Goal: Task Accomplishment & Management: Manage account settings

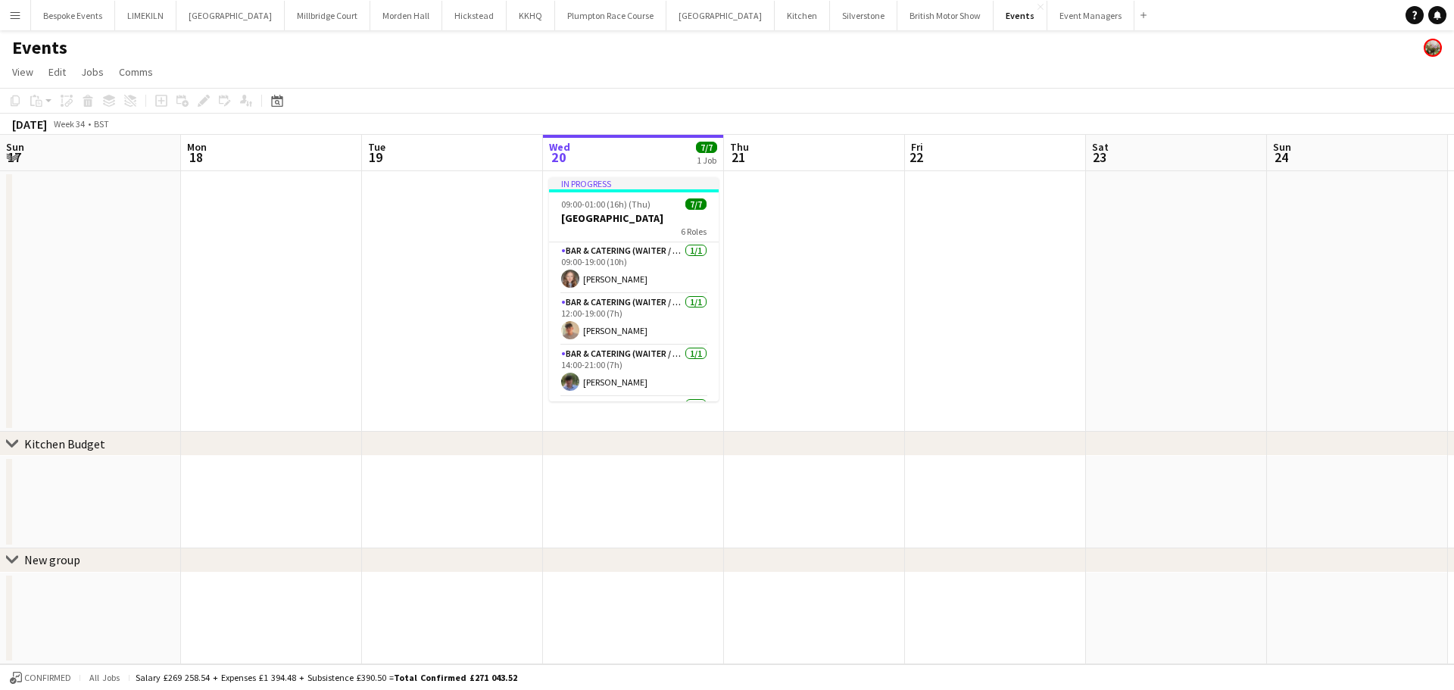
scroll to position [0, 362]
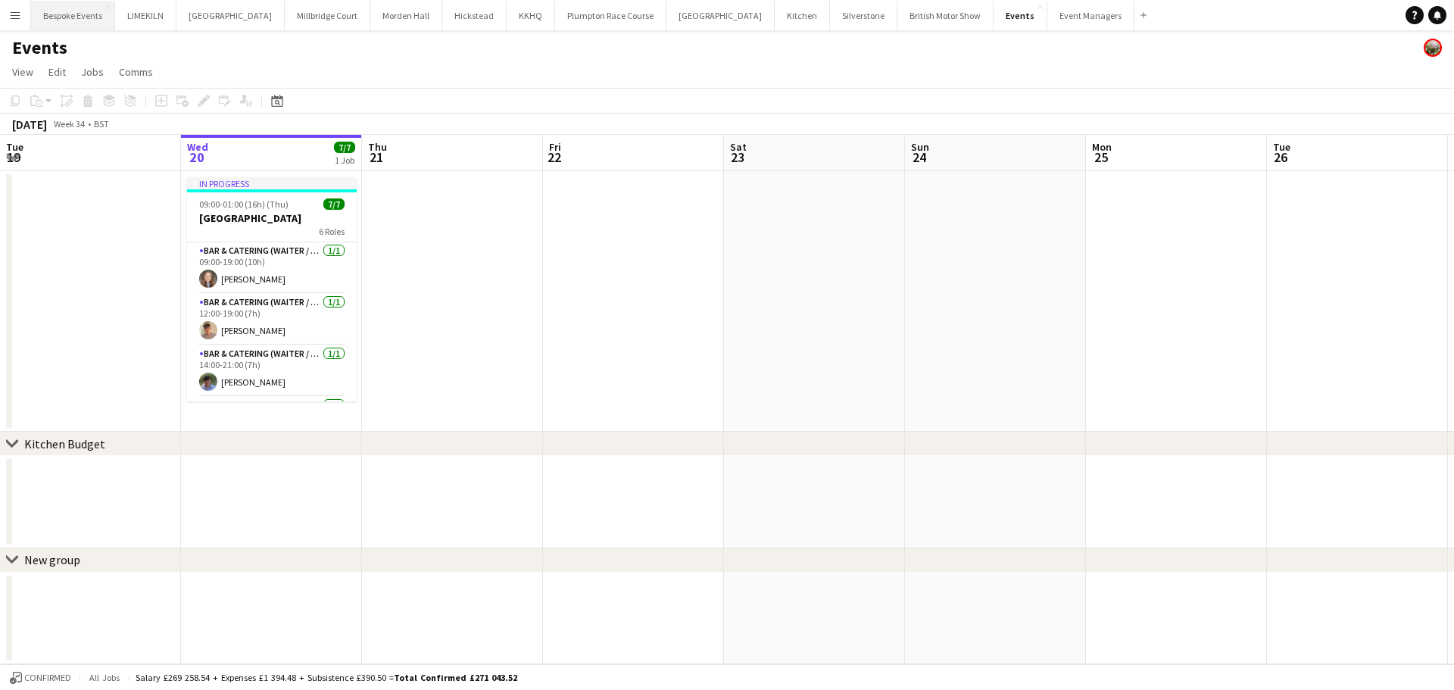
click at [65, 4] on button "Bespoke Events Close" at bounding box center [73, 16] width 84 height 30
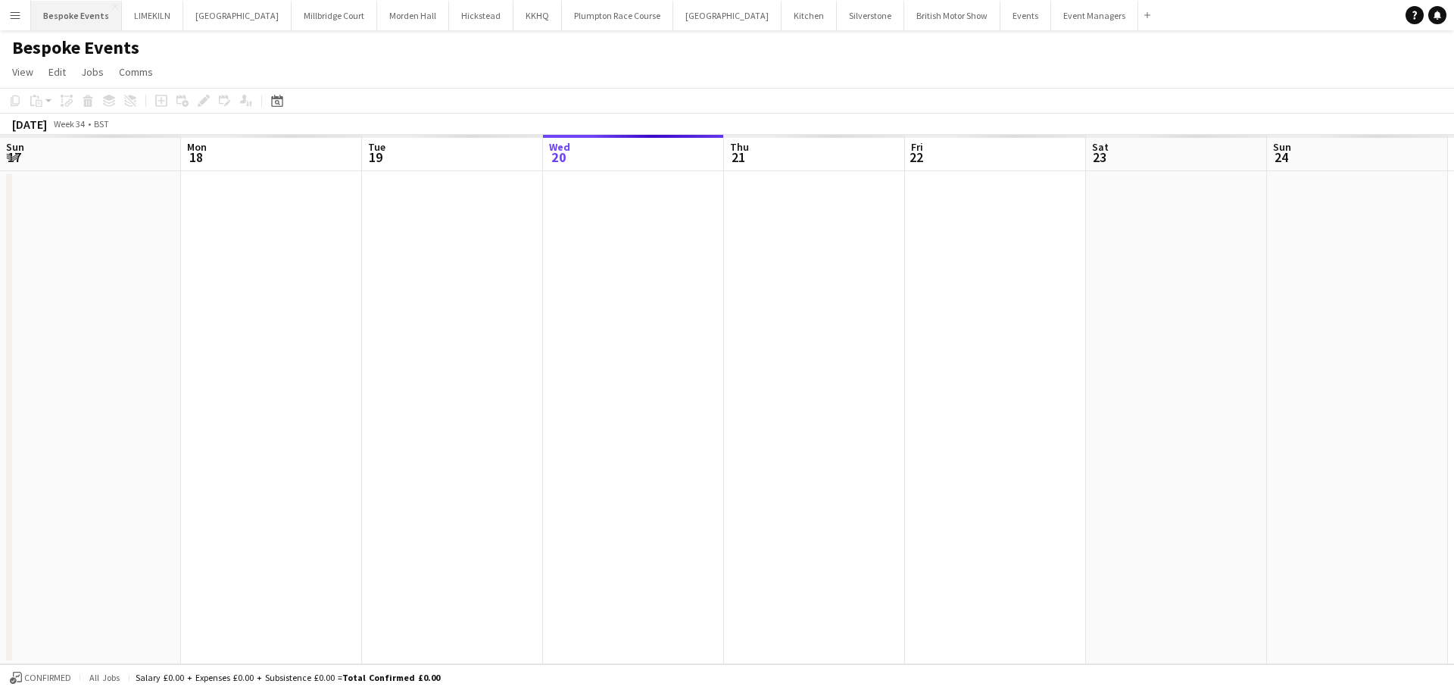
scroll to position [0, 362]
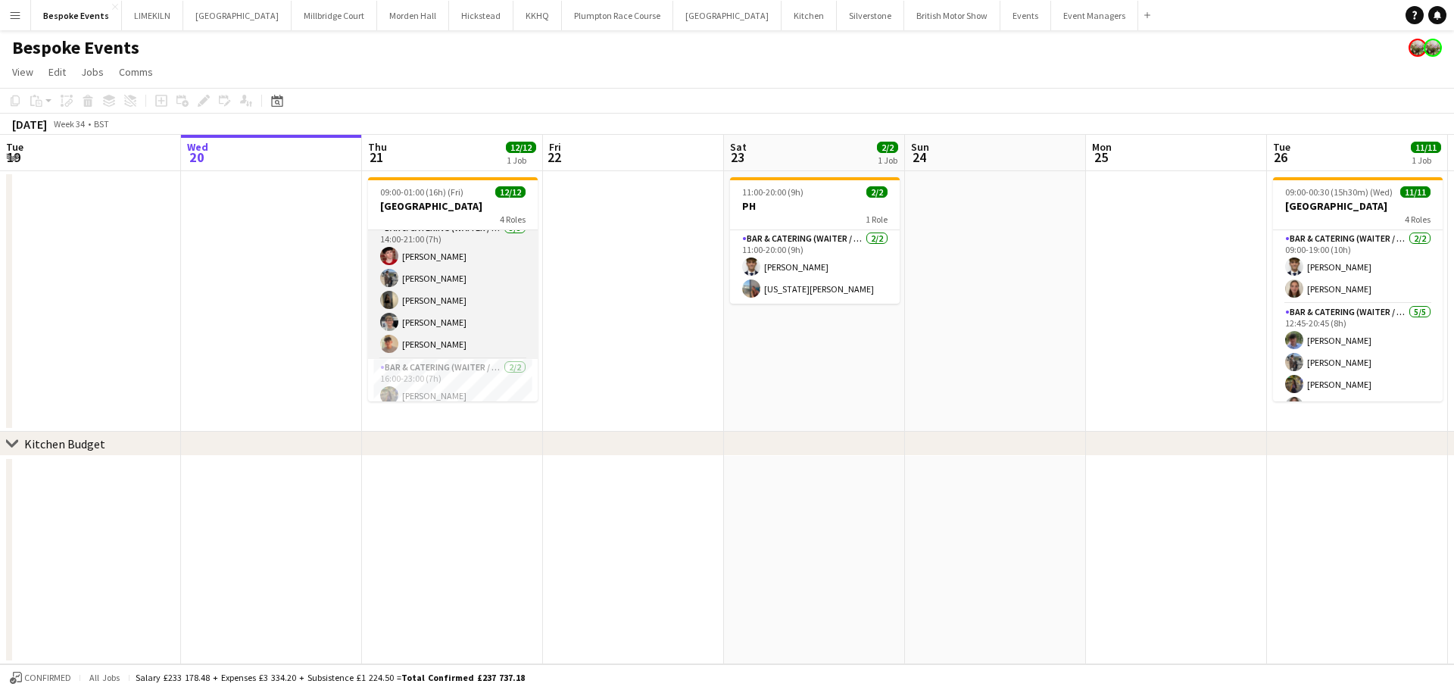
click at [442, 315] on app-card-role "Bar & Catering (Waiter / waitress) [DATE] 14:00-21:00 (7h) [PERSON_NAME] [PERSO…" at bounding box center [453, 289] width 170 height 139
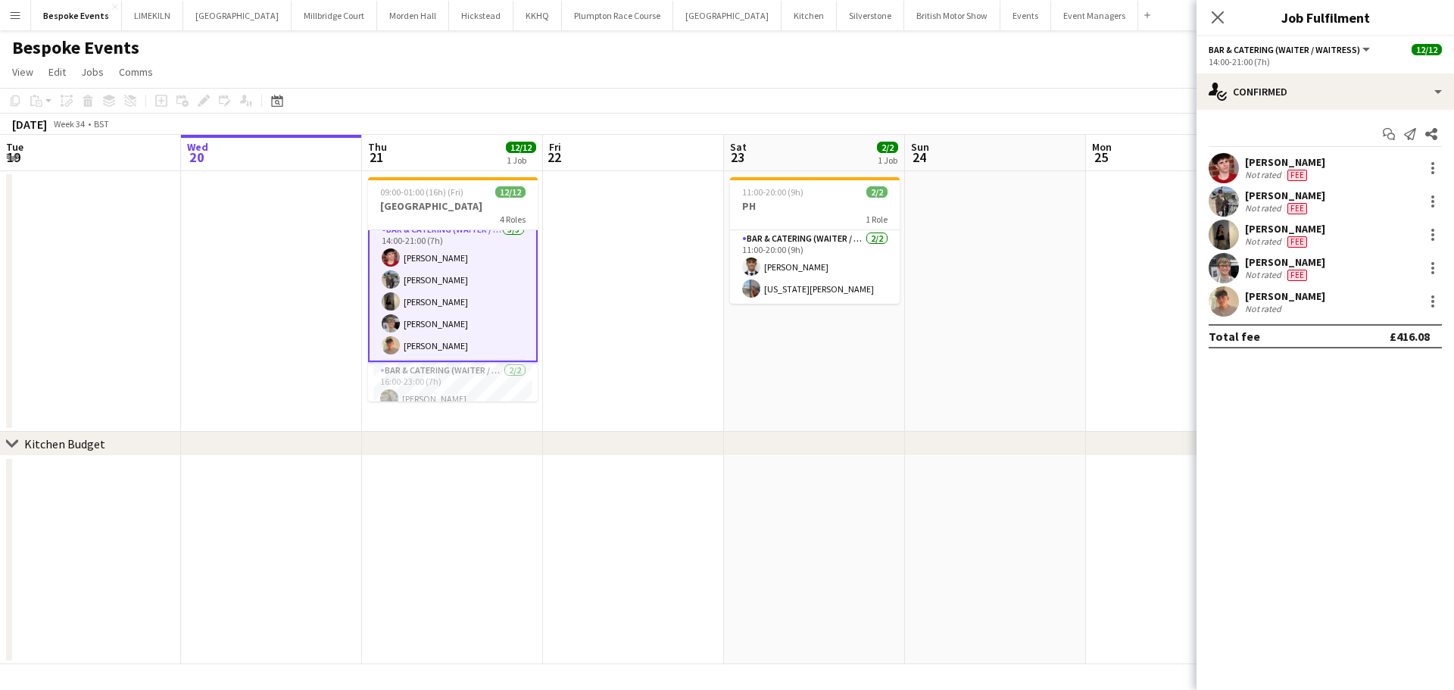
scroll to position [86, 0]
click at [1212, 272] on app-user-avatar at bounding box center [1224, 268] width 30 height 30
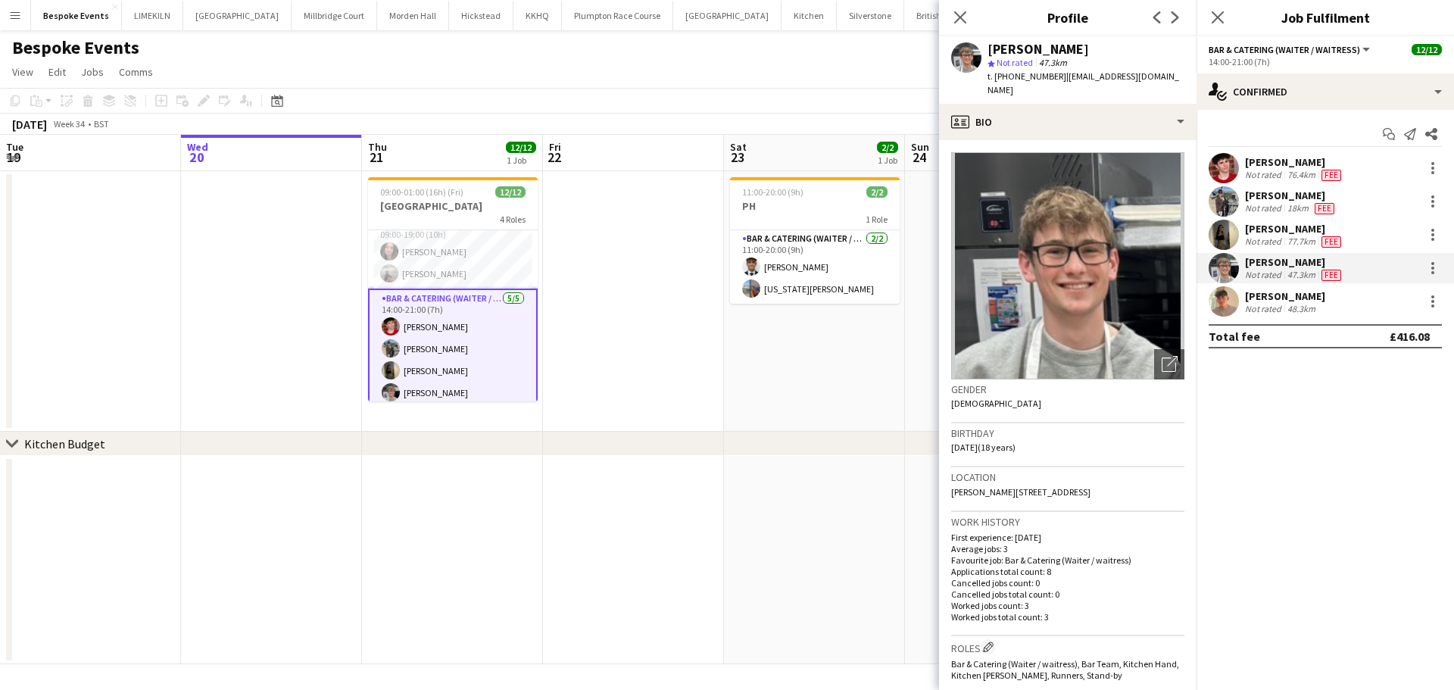
scroll to position [0, 0]
click at [495, 256] on app-card-role "Bar & Catering (Waiter / waitress) [DATE] 09:00-19:00 (10h) [PERSON_NAME] [PERS…" at bounding box center [453, 266] width 170 height 73
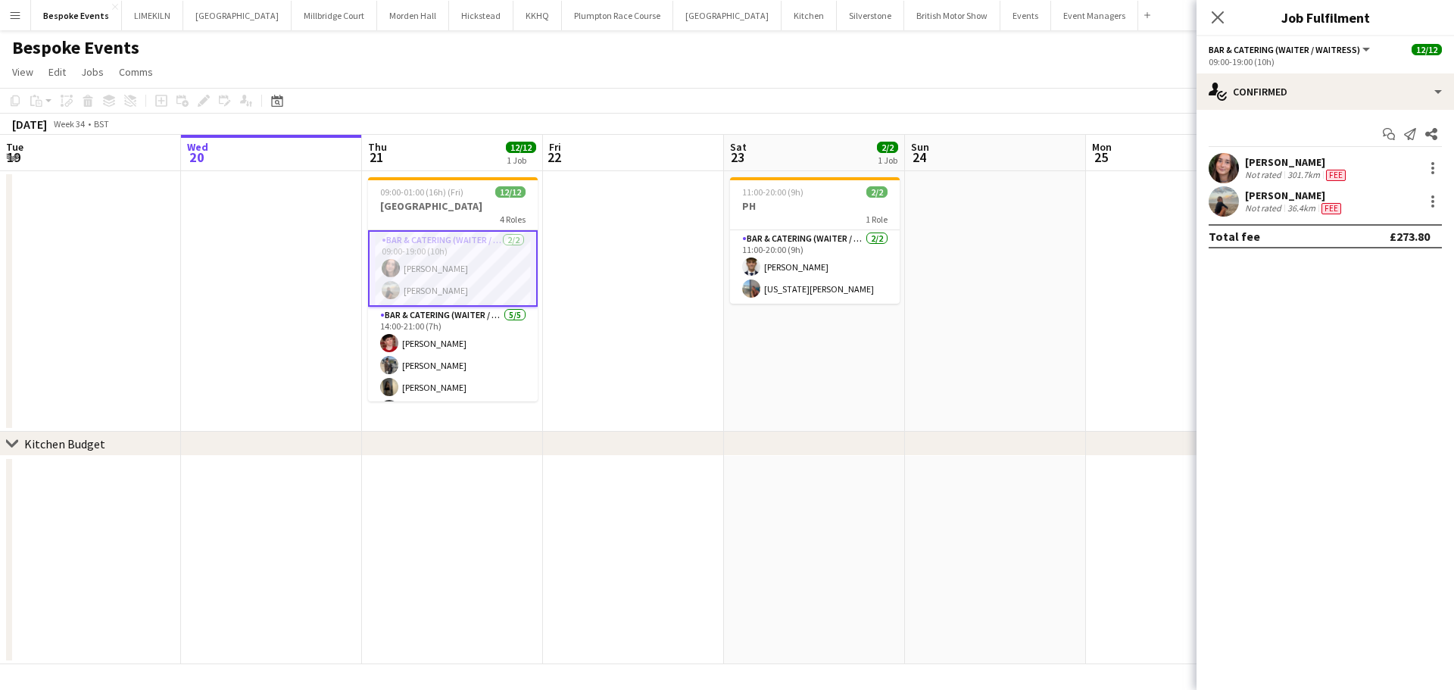
click at [1226, 170] on app-user-avatar at bounding box center [1224, 168] width 30 height 30
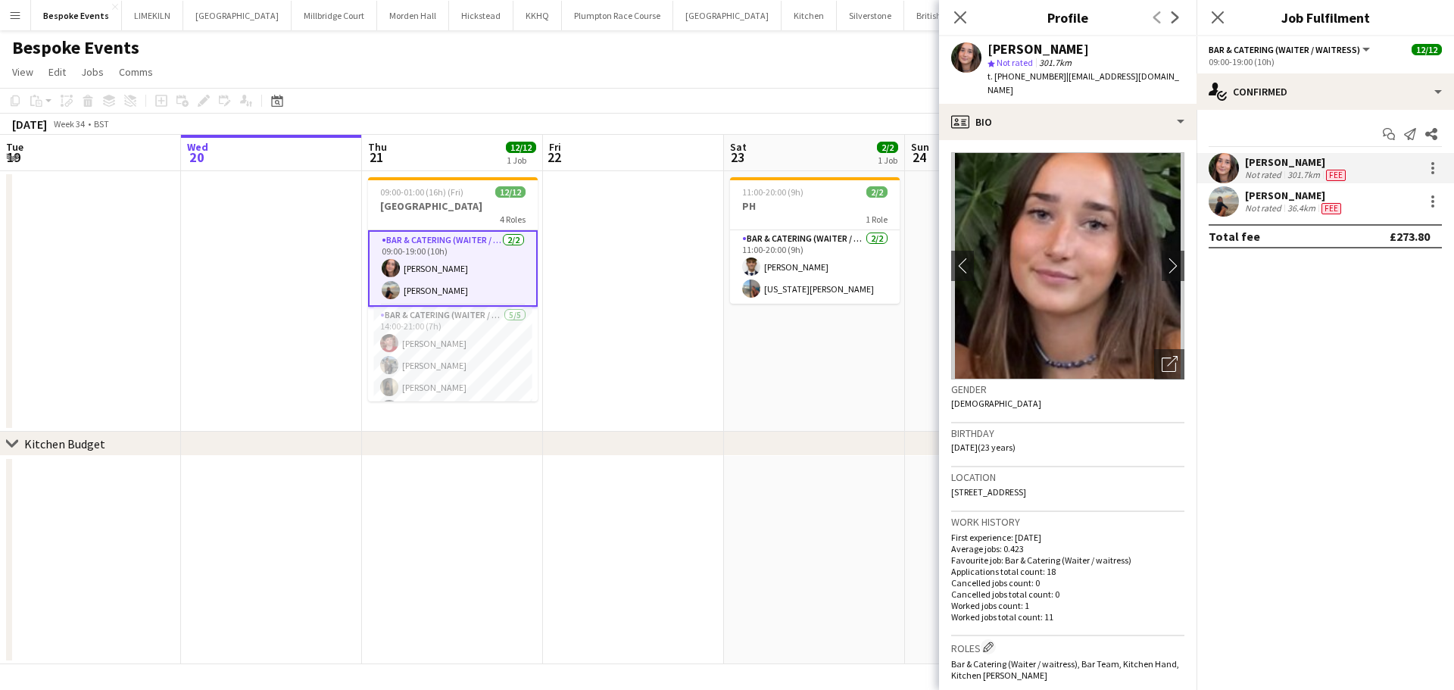
scroll to position [126, 0]
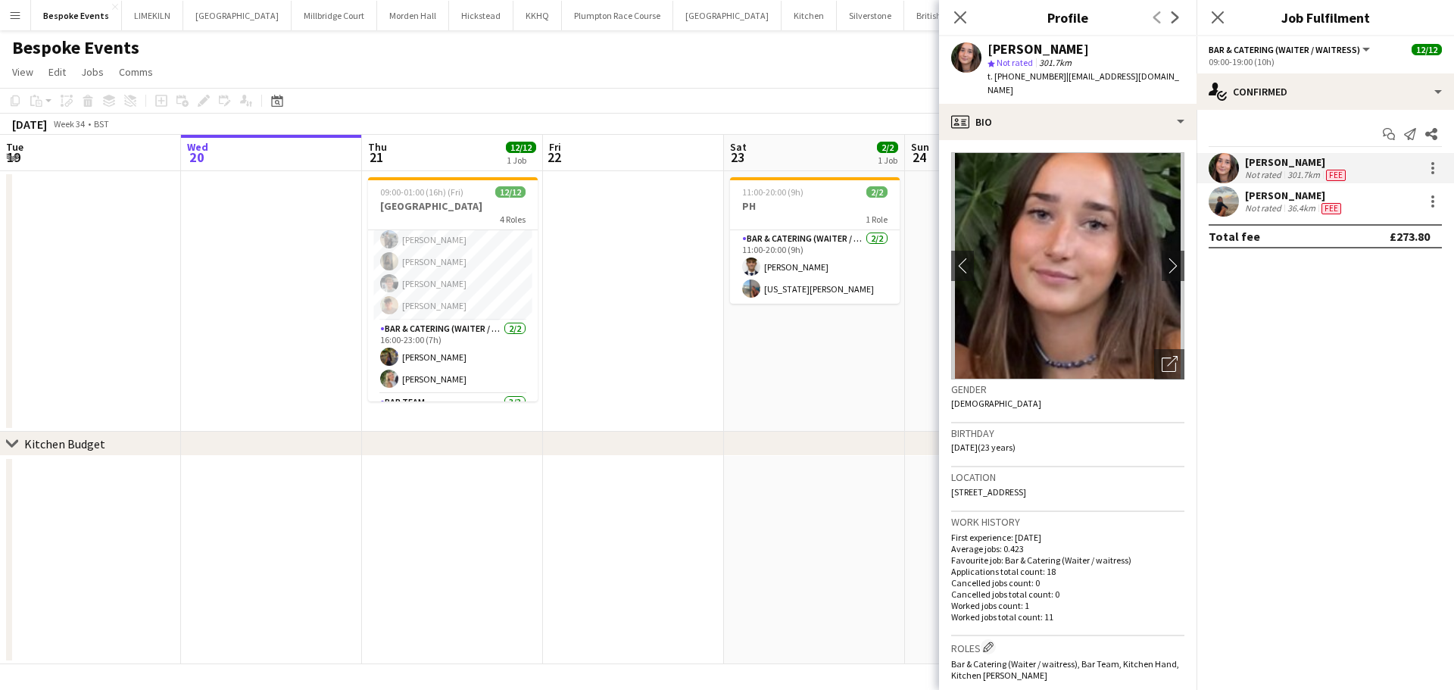
click at [414, 299] on app-card-role "Bar & Catering (Waiter / waitress) [DATE] 14:00-21:00 (7h) [PERSON_NAME] [PERSO…" at bounding box center [453, 250] width 170 height 139
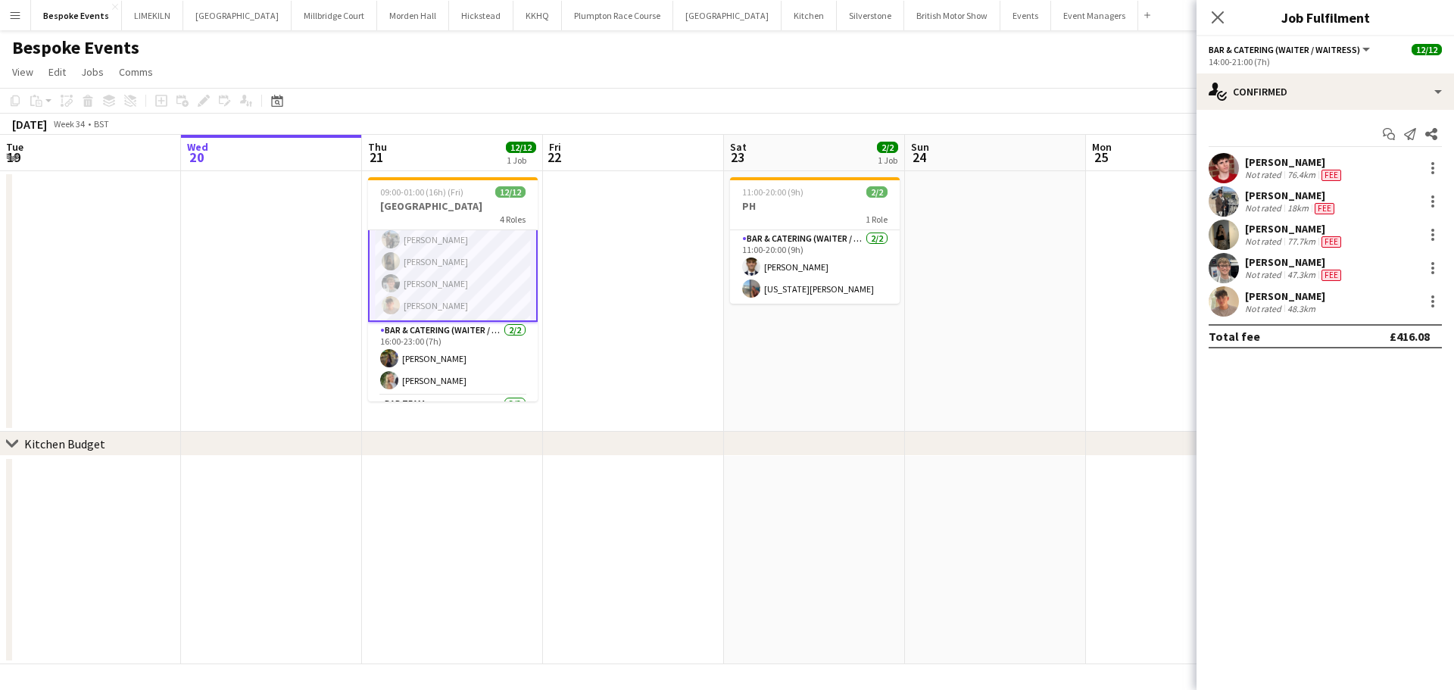
scroll to position [0, 0]
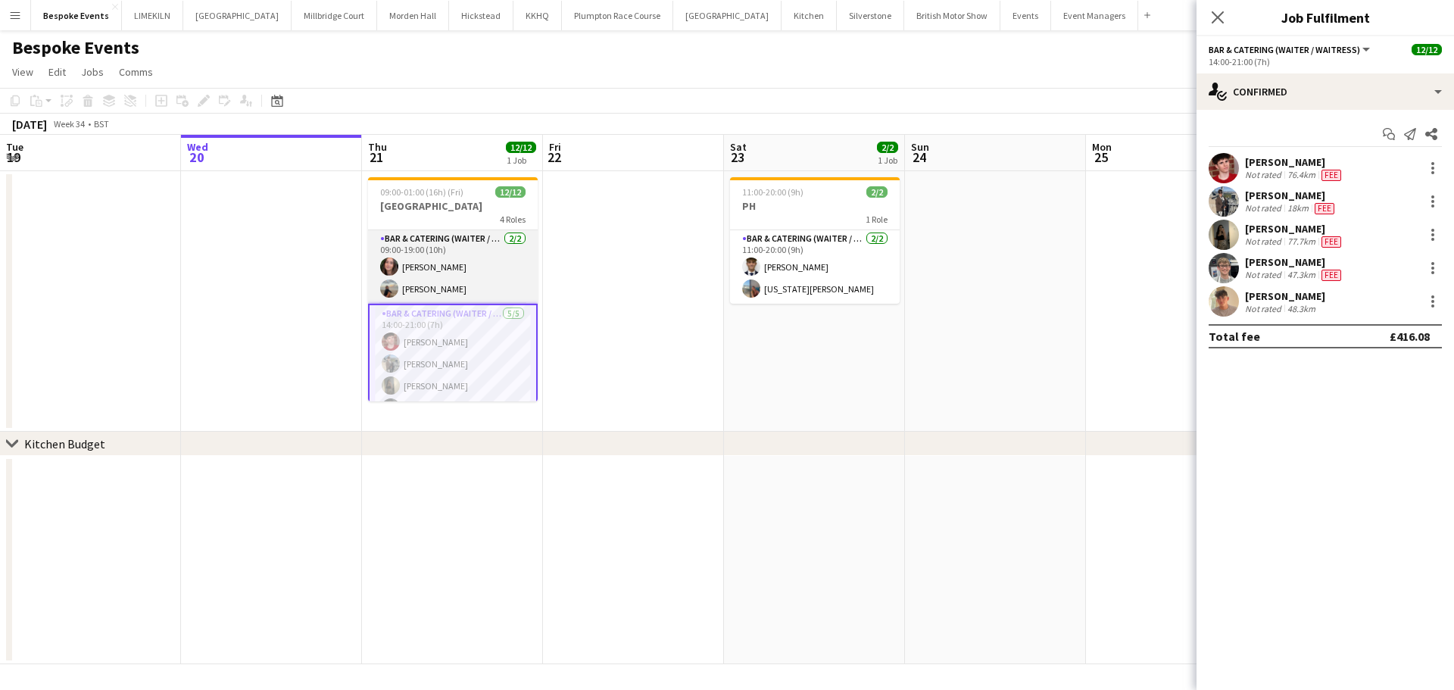
click at [429, 255] on app-card-role "Bar & Catering (Waiter / waitress) [DATE] 09:00-19:00 (10h) [PERSON_NAME] [PERS…" at bounding box center [453, 266] width 170 height 73
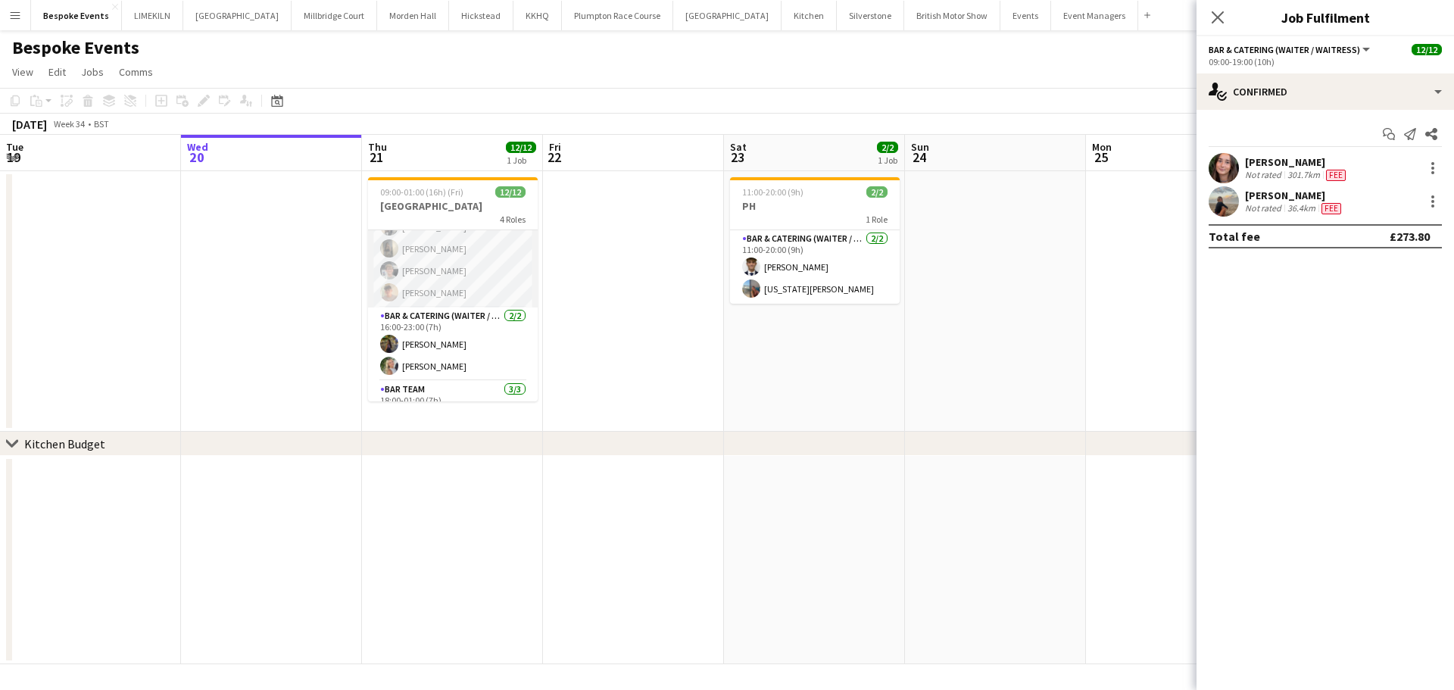
click at [434, 275] on app-card-role "Bar & Catering (Waiter / waitress) [DATE] 14:00-21:00 (7h) [PERSON_NAME] [PERSO…" at bounding box center [453, 237] width 170 height 139
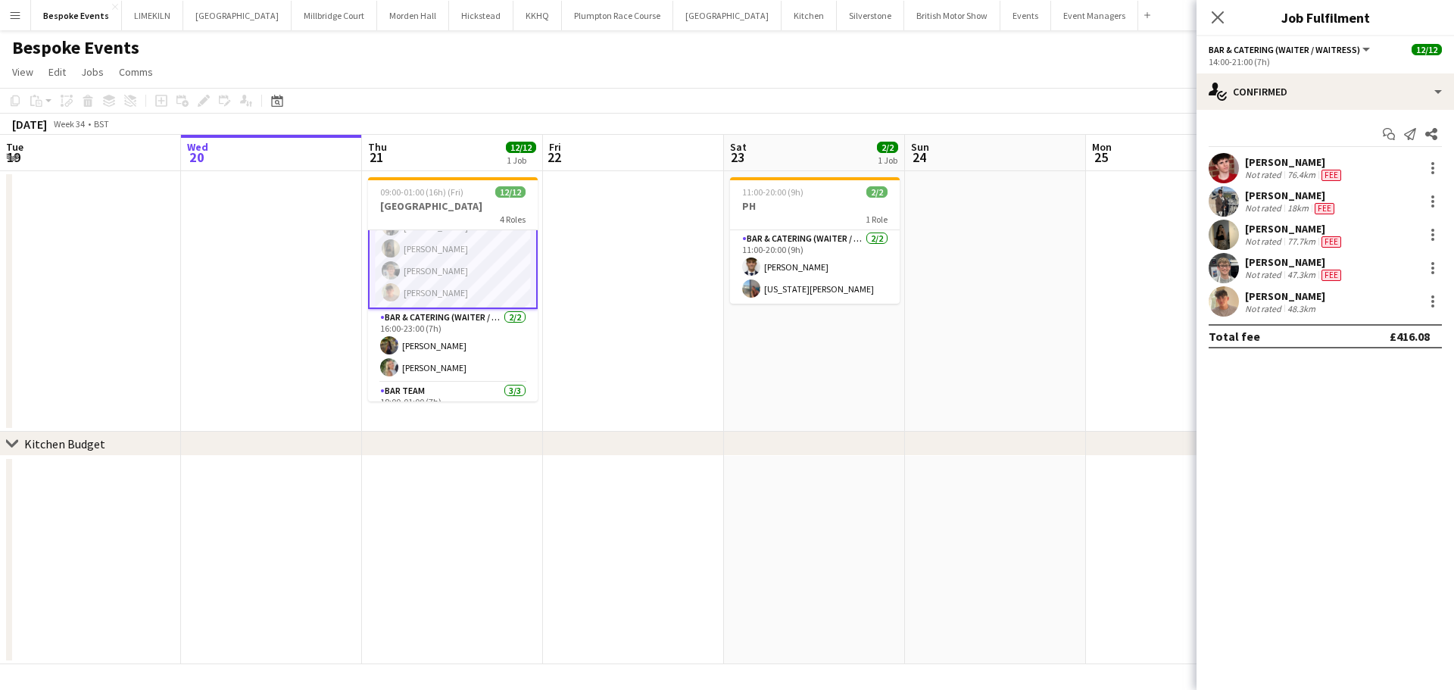
scroll to position [83, 0]
click at [1210, 170] on app-user-avatar at bounding box center [1224, 168] width 30 height 30
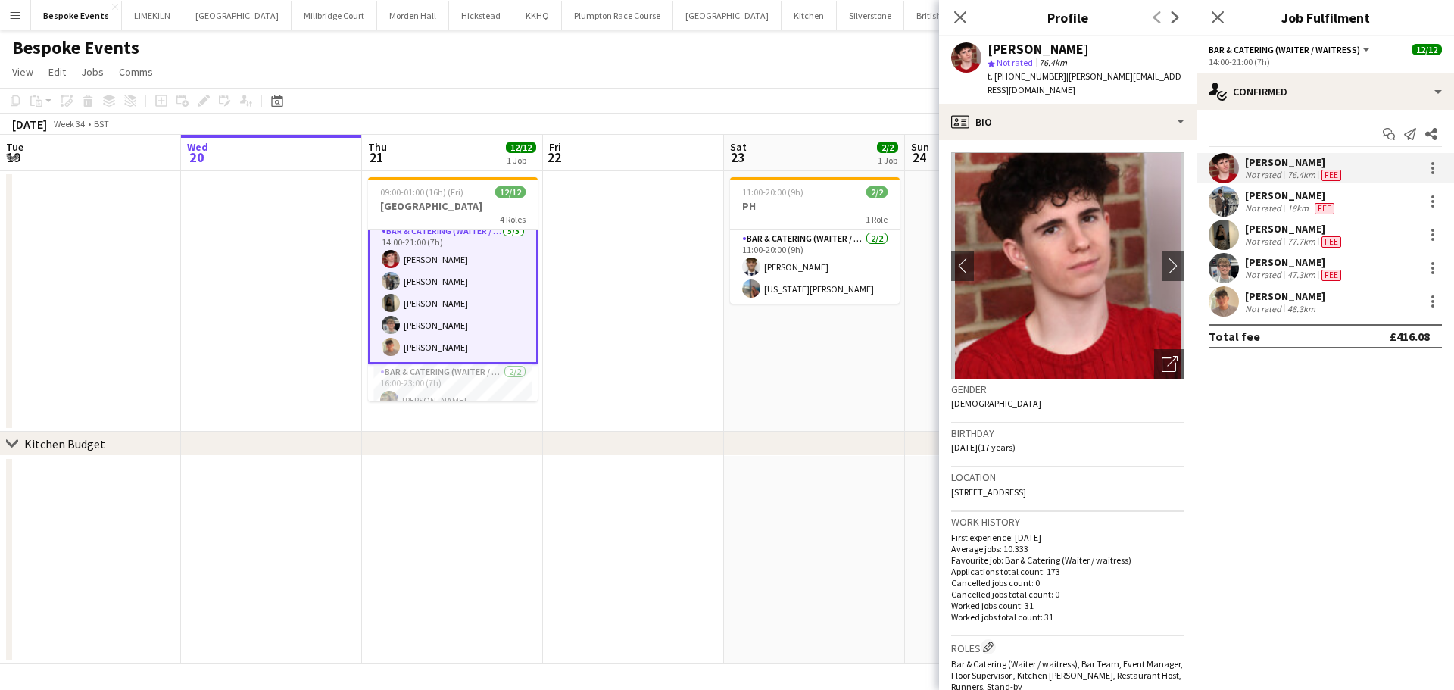
click at [798, 417] on app-date-cell "11:00-20:00 (9h) 2/2 PH 1 Role Bar & Catering (Waiter / waitress) [DATE] 11:00-…" at bounding box center [814, 301] width 181 height 261
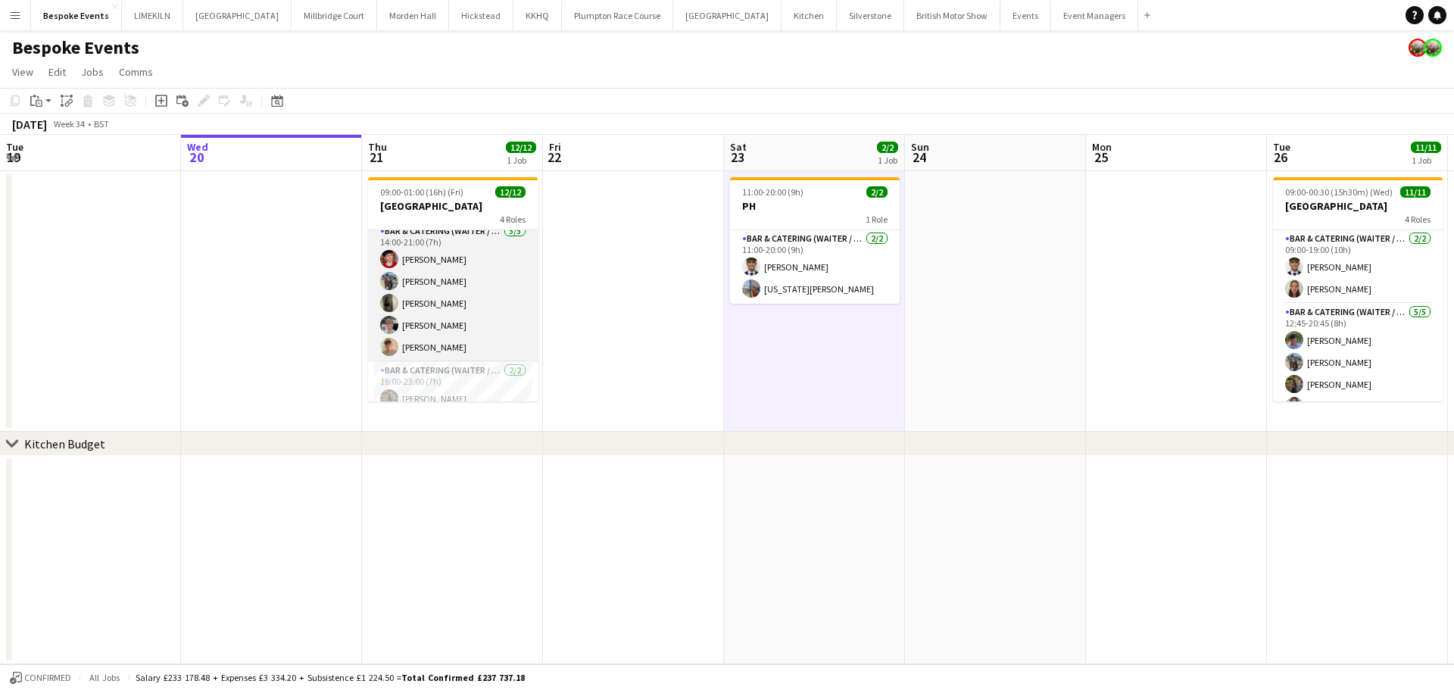
scroll to position [211, 0]
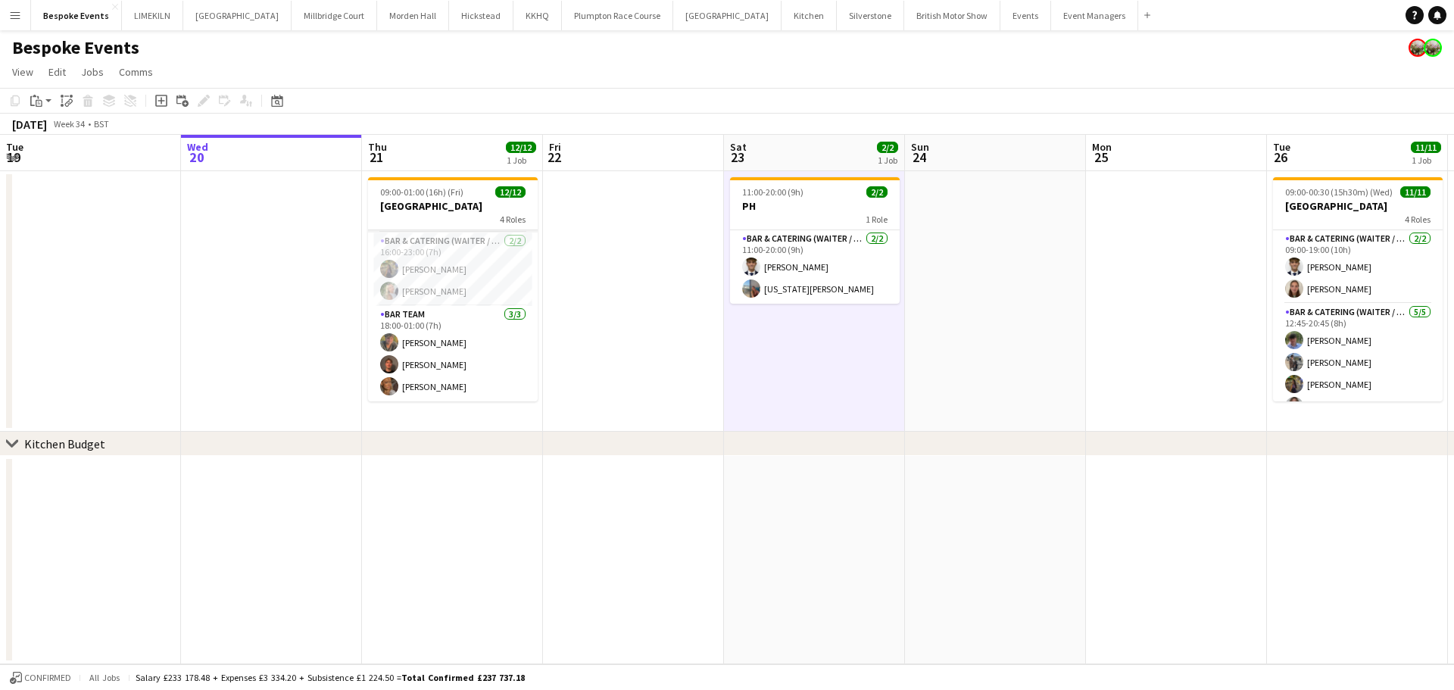
click at [445, 267] on app-card-role "Bar & Catering (Waiter / waitress) [DATE] 16:00-23:00 (7h) [PERSON_NAME] [PERSO…" at bounding box center [453, 269] width 170 height 73
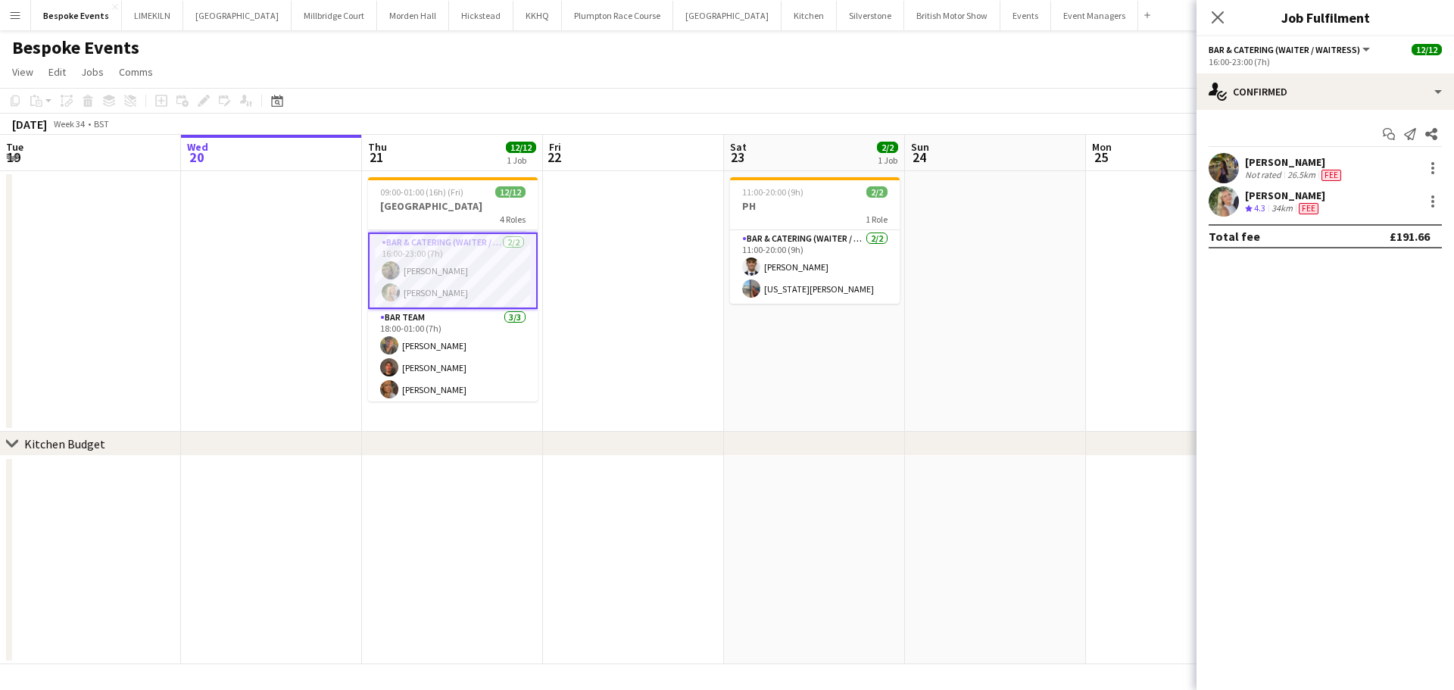
click at [1228, 162] on app-user-avatar at bounding box center [1224, 168] width 30 height 30
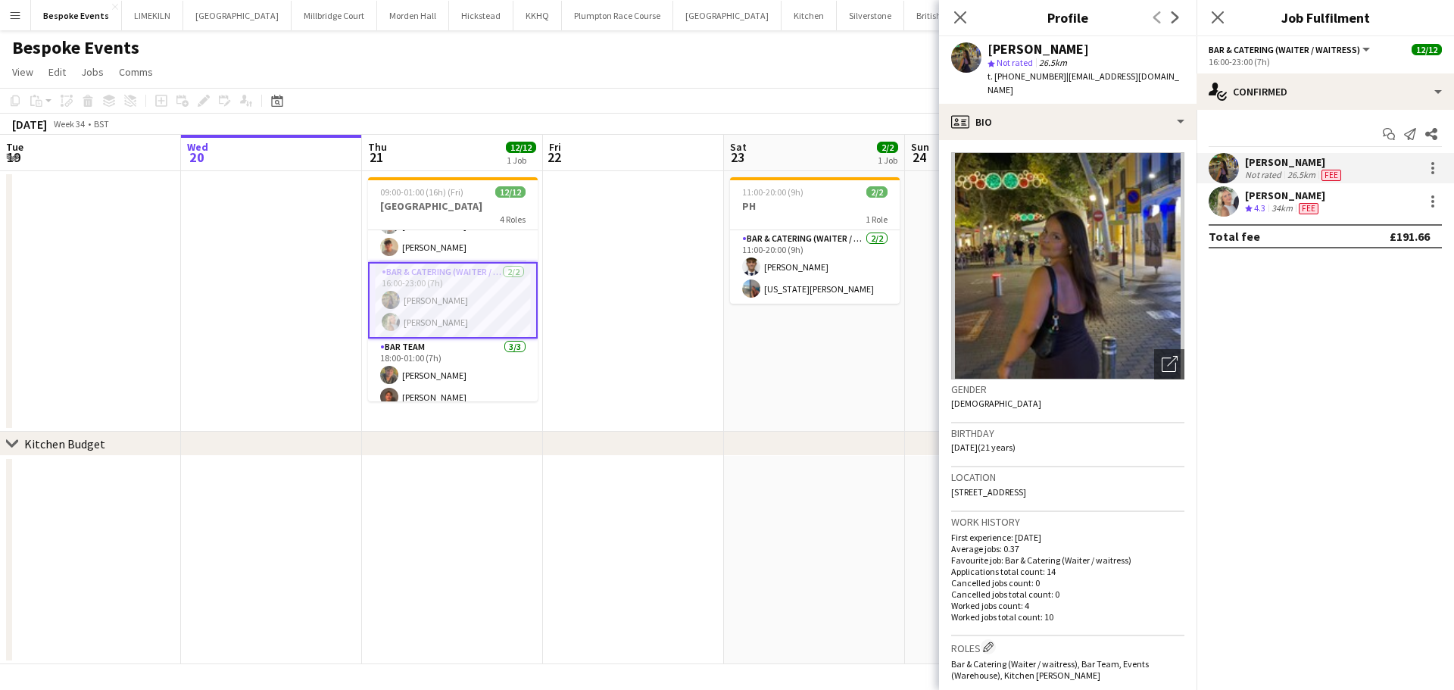
scroll to position [0, 0]
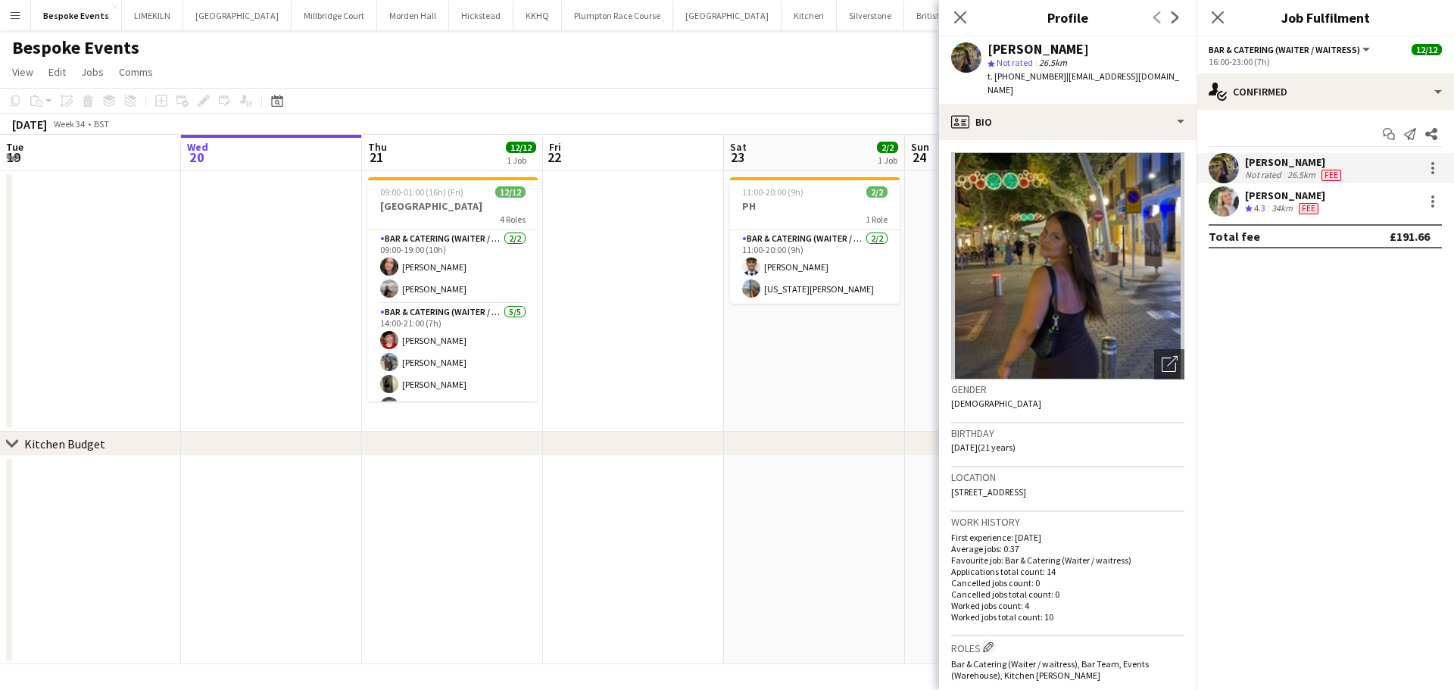
click at [593, 297] on app-date-cell at bounding box center [633, 301] width 181 height 261
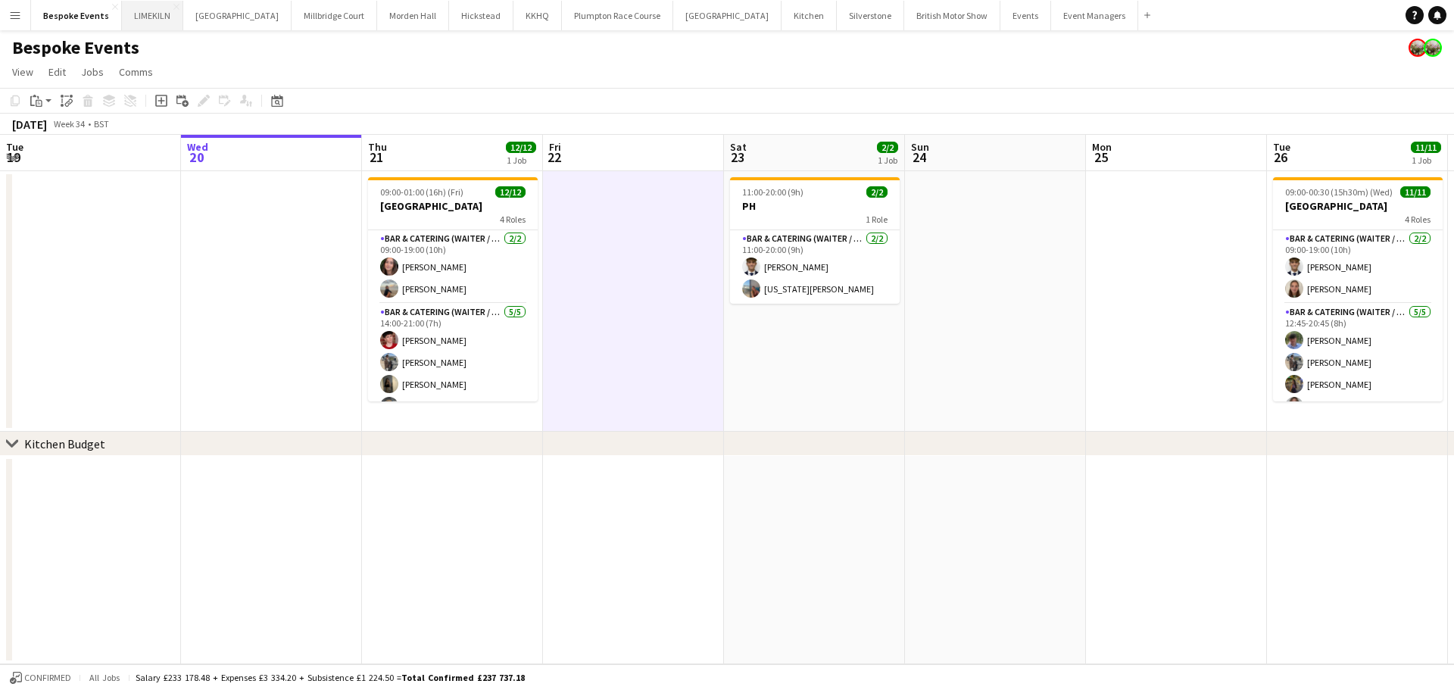
click at [126, 15] on button "LIMEKILN Close" at bounding box center [152, 16] width 61 height 30
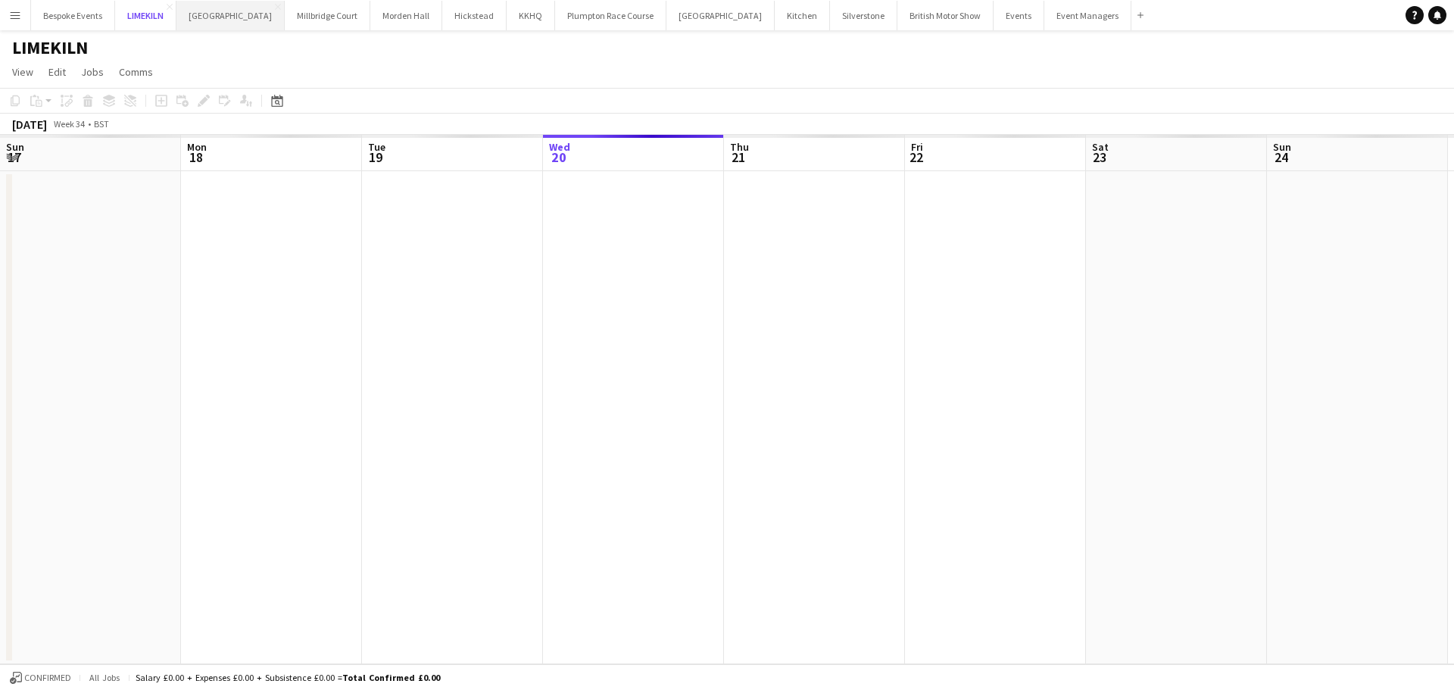
scroll to position [0, 362]
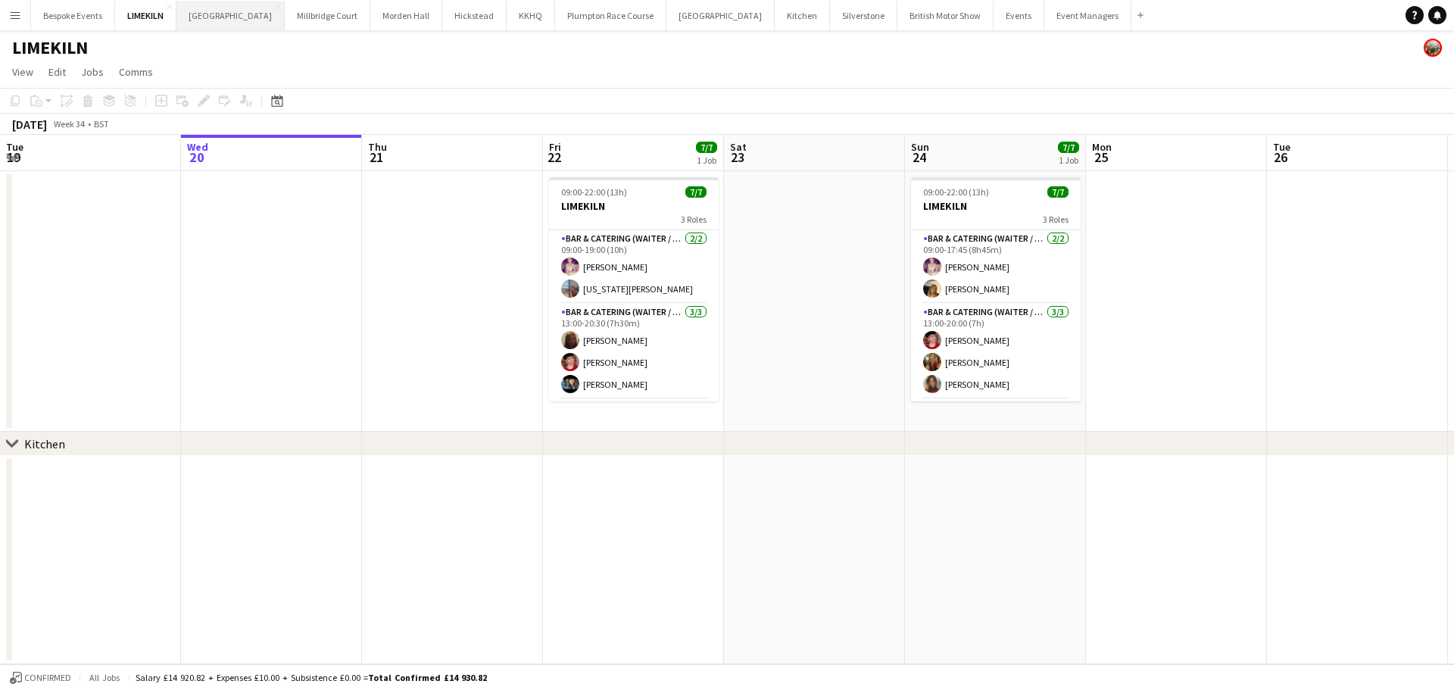
click at [217, 16] on button "[GEOGRAPHIC_DATA] Close" at bounding box center [230, 16] width 108 height 30
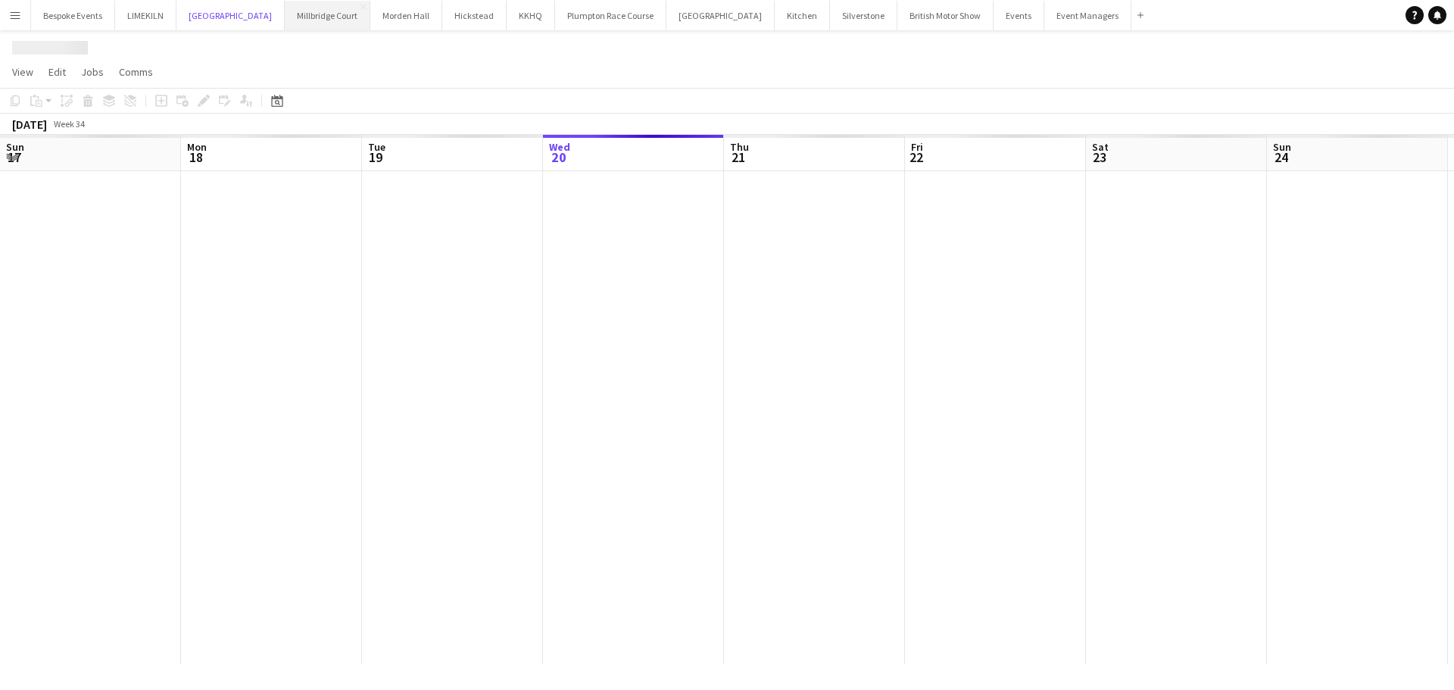
scroll to position [0, 362]
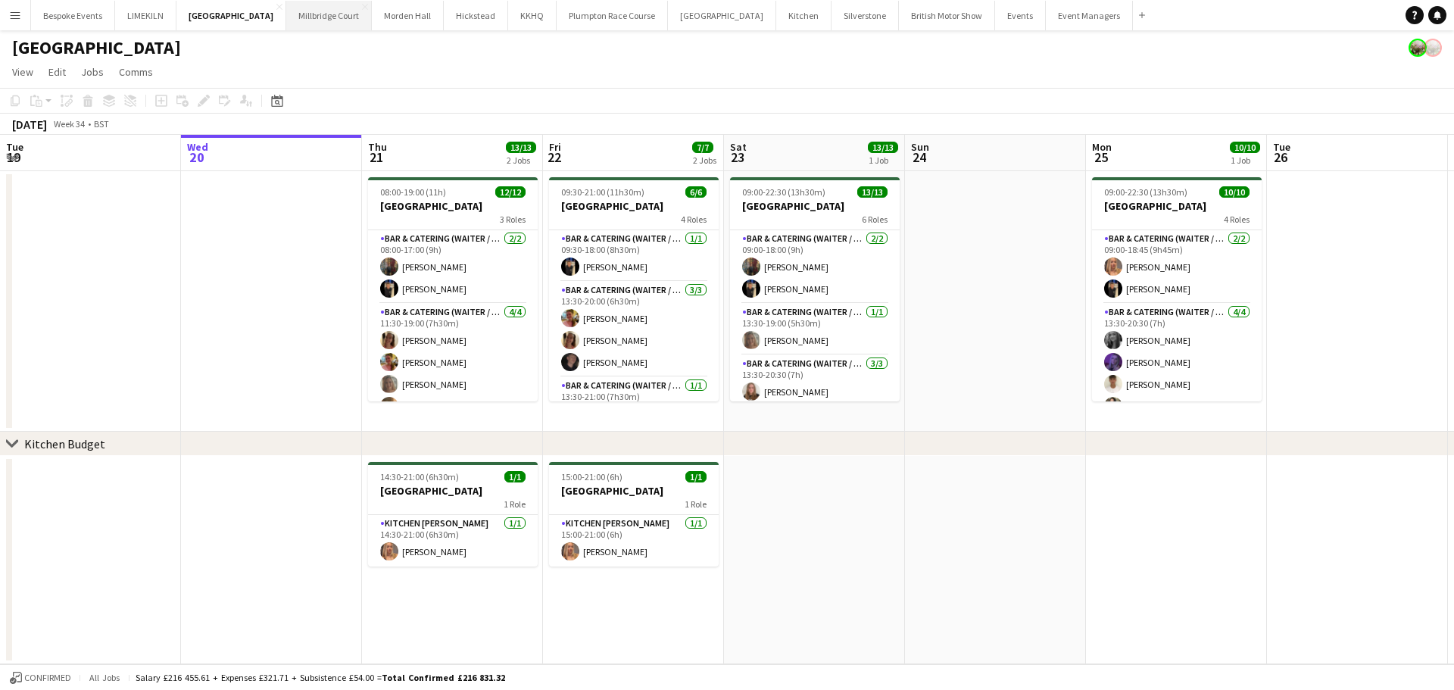
click at [295, 17] on button "[GEOGRAPHIC_DATA]" at bounding box center [329, 16] width 86 height 30
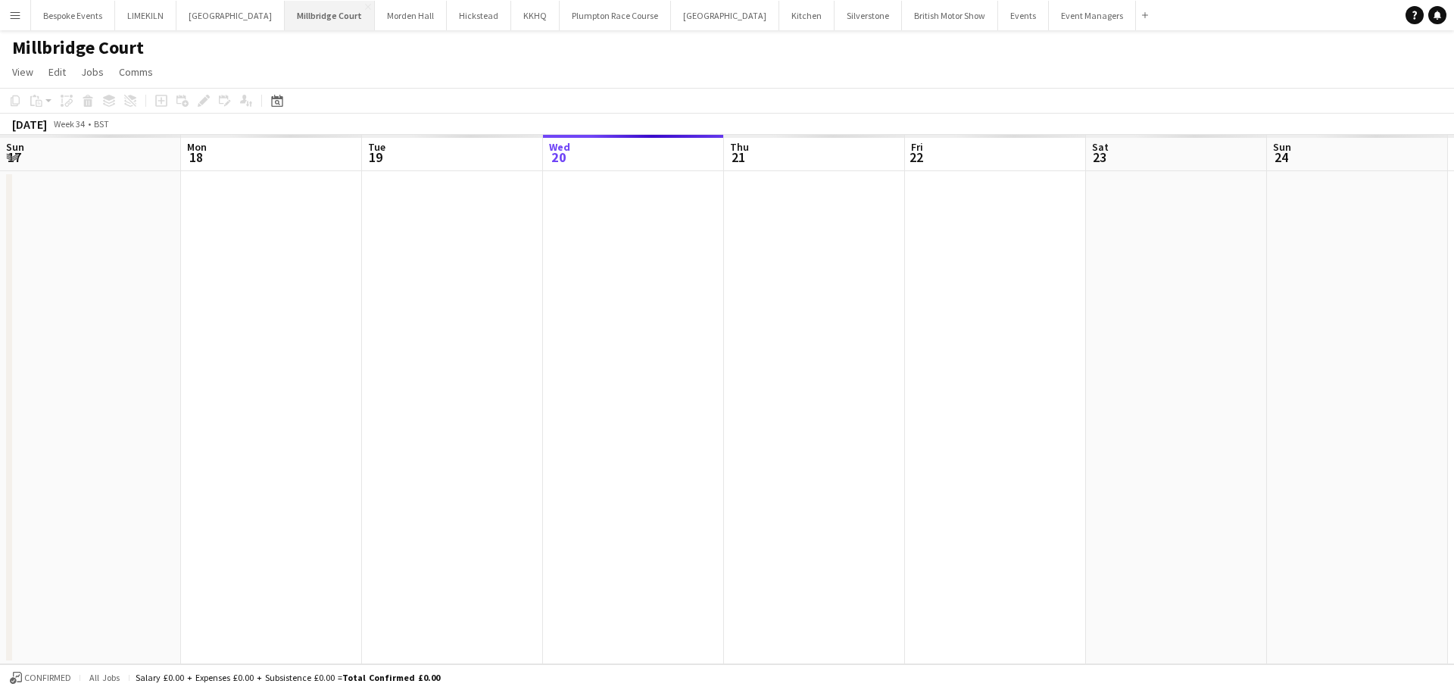
scroll to position [0, 362]
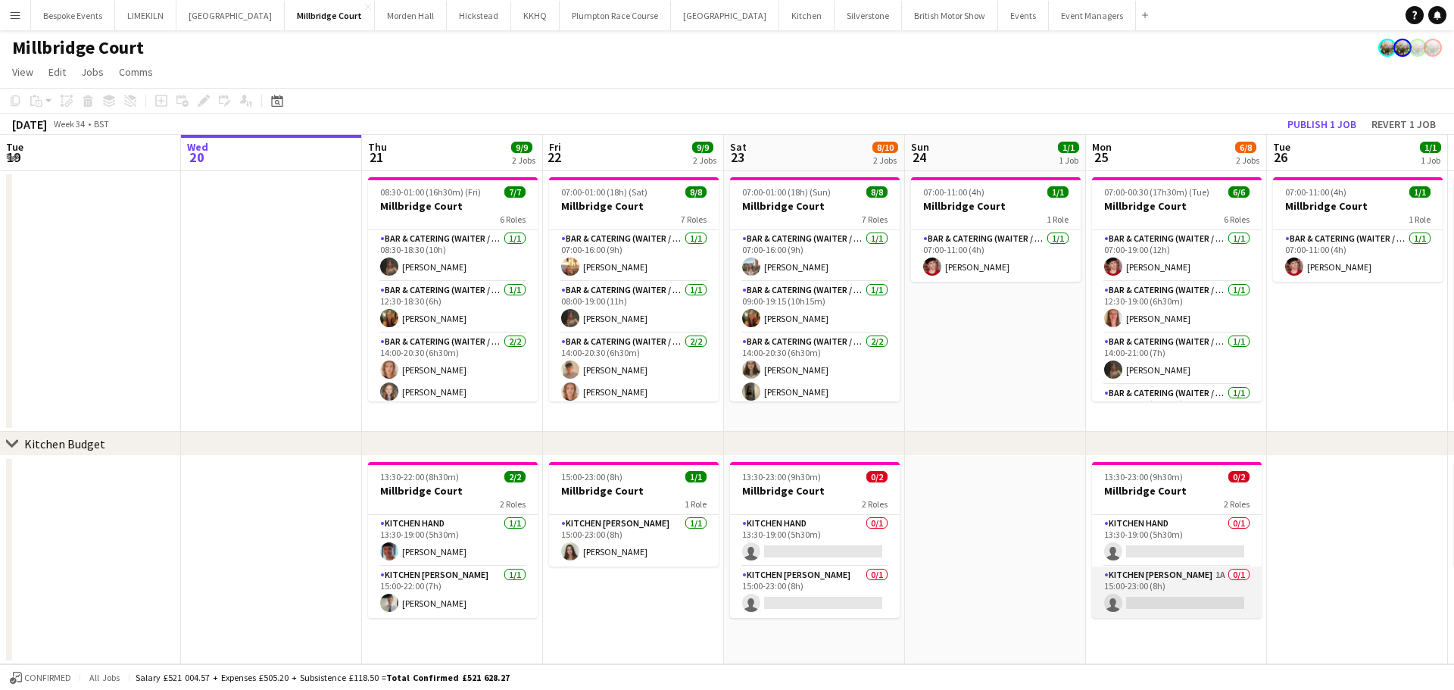
click at [1225, 580] on app-card-role "Kitchen [PERSON_NAME] 1A 0/1 15:00-23:00 (8h) single-neutral-actions" at bounding box center [1177, 591] width 170 height 51
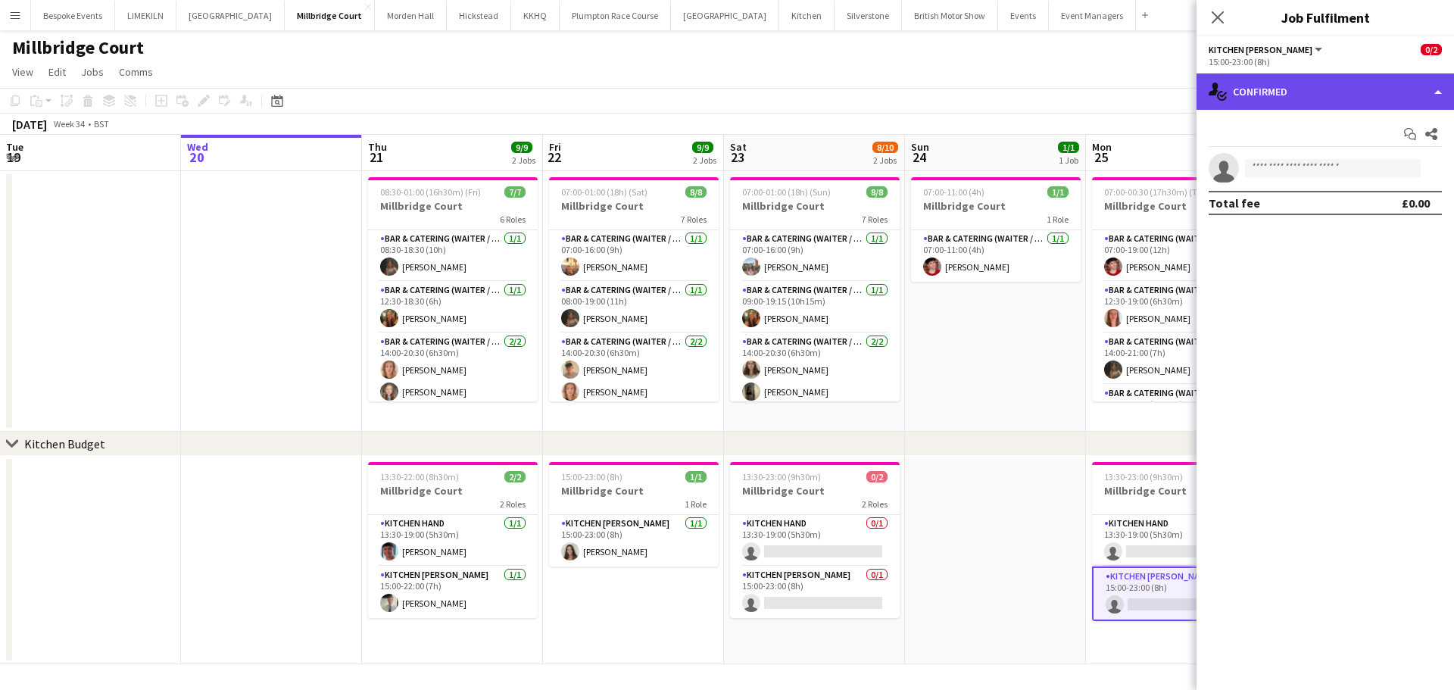
click at [1342, 105] on div "single-neutral-actions-check-2 Confirmed" at bounding box center [1325, 91] width 257 height 36
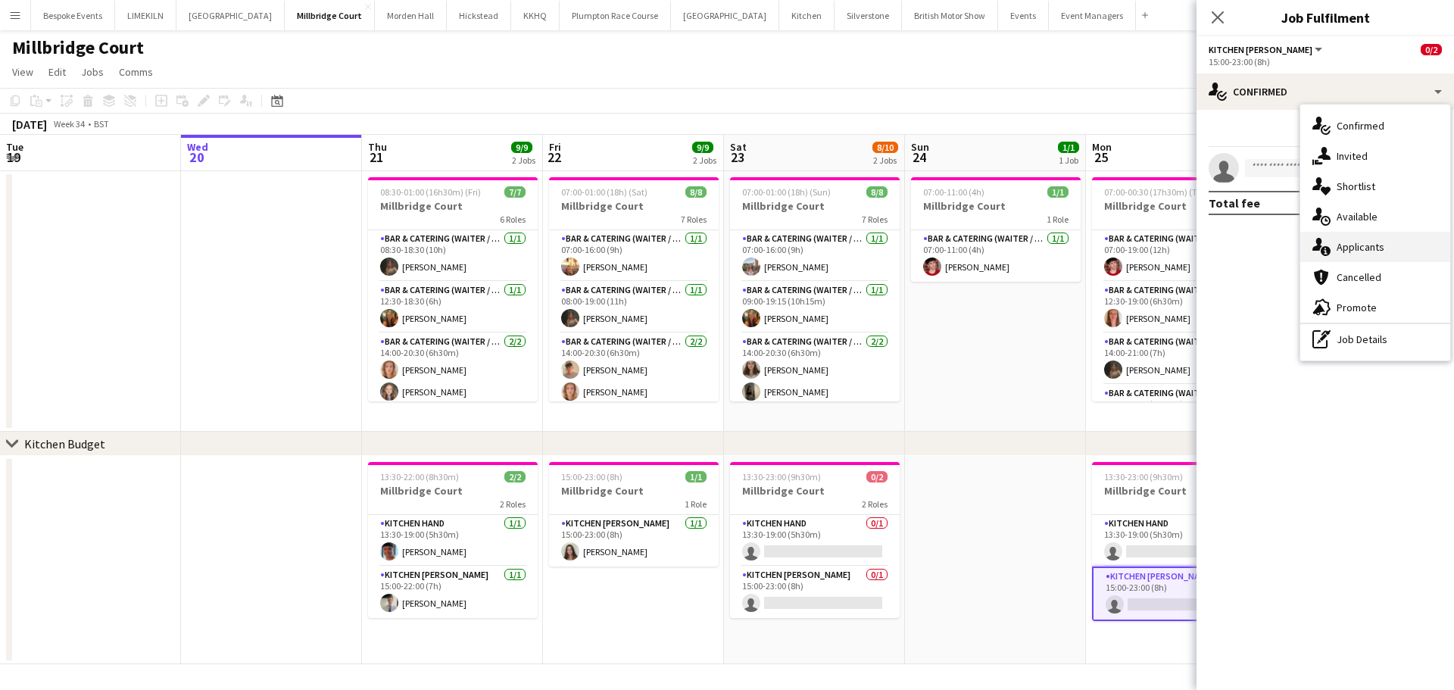
click at [1422, 259] on div "single-neutral-actions-information Applicants" at bounding box center [1375, 247] width 150 height 30
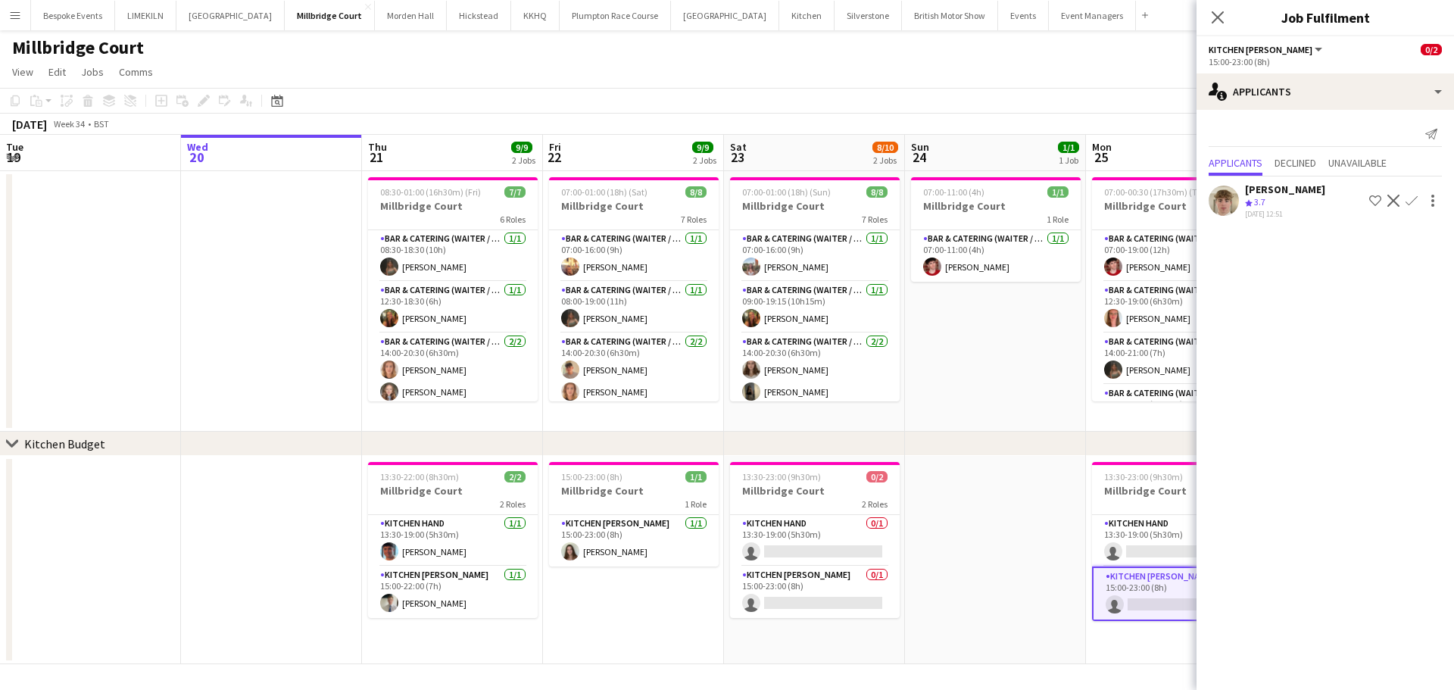
click at [1073, 101] on app-toolbar "Copy Paste Paste Ctrl+V Paste with crew Ctrl+Shift+V Paste linked Job [GEOGRAPH…" at bounding box center [727, 101] width 1454 height 26
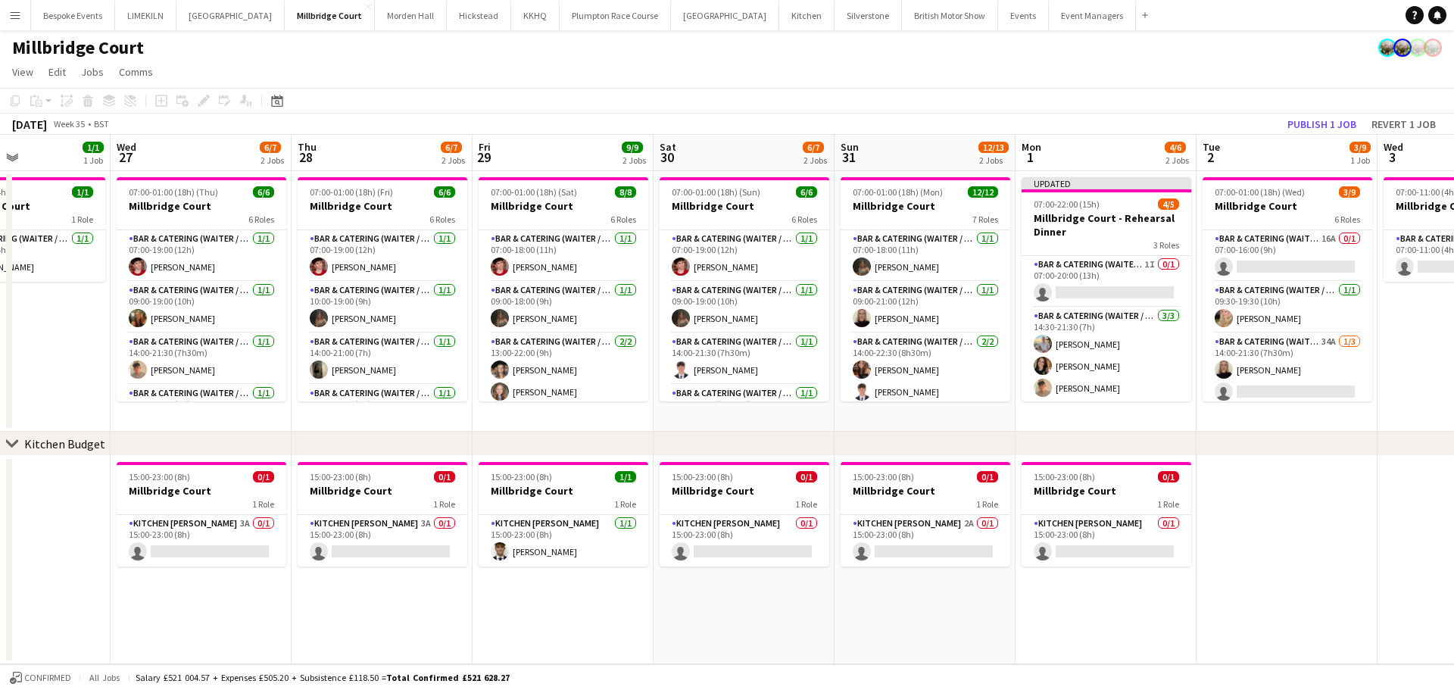
scroll to position [0, 524]
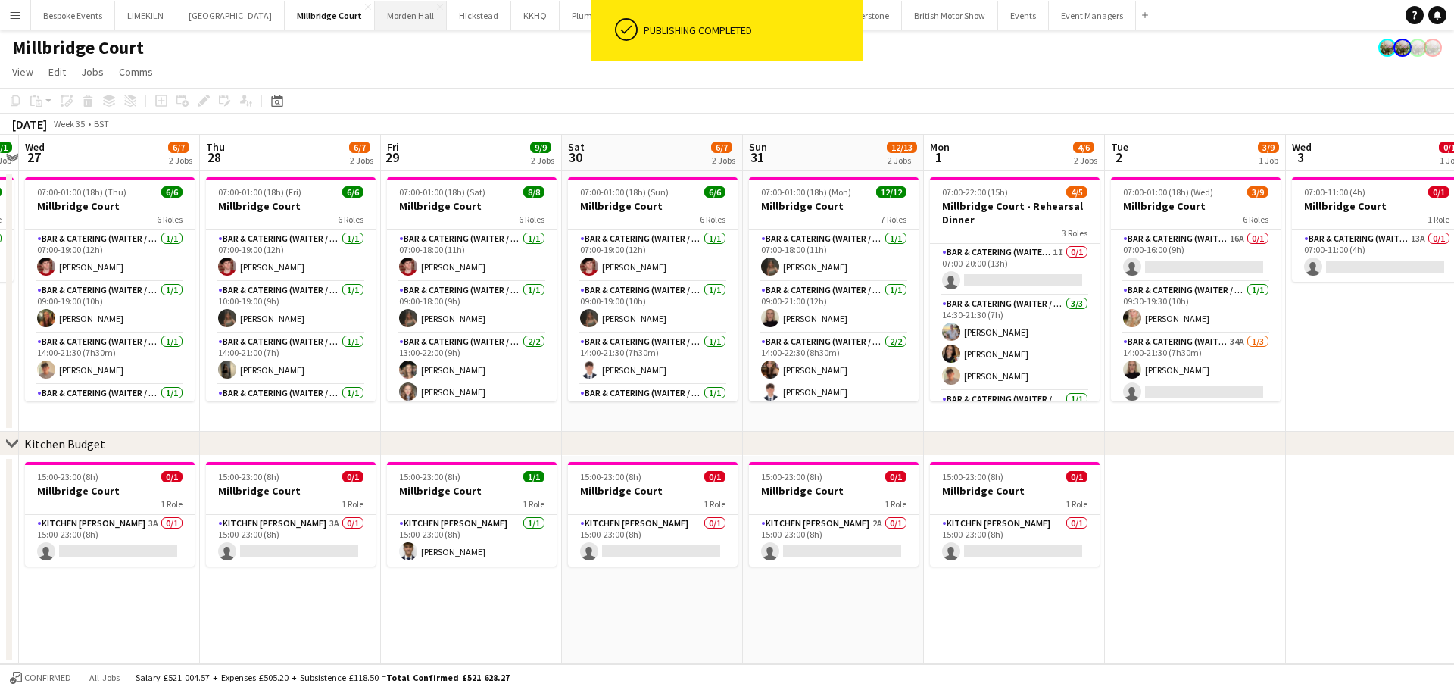
click at [375, 14] on button "[GEOGRAPHIC_DATA] Close" at bounding box center [411, 16] width 72 height 30
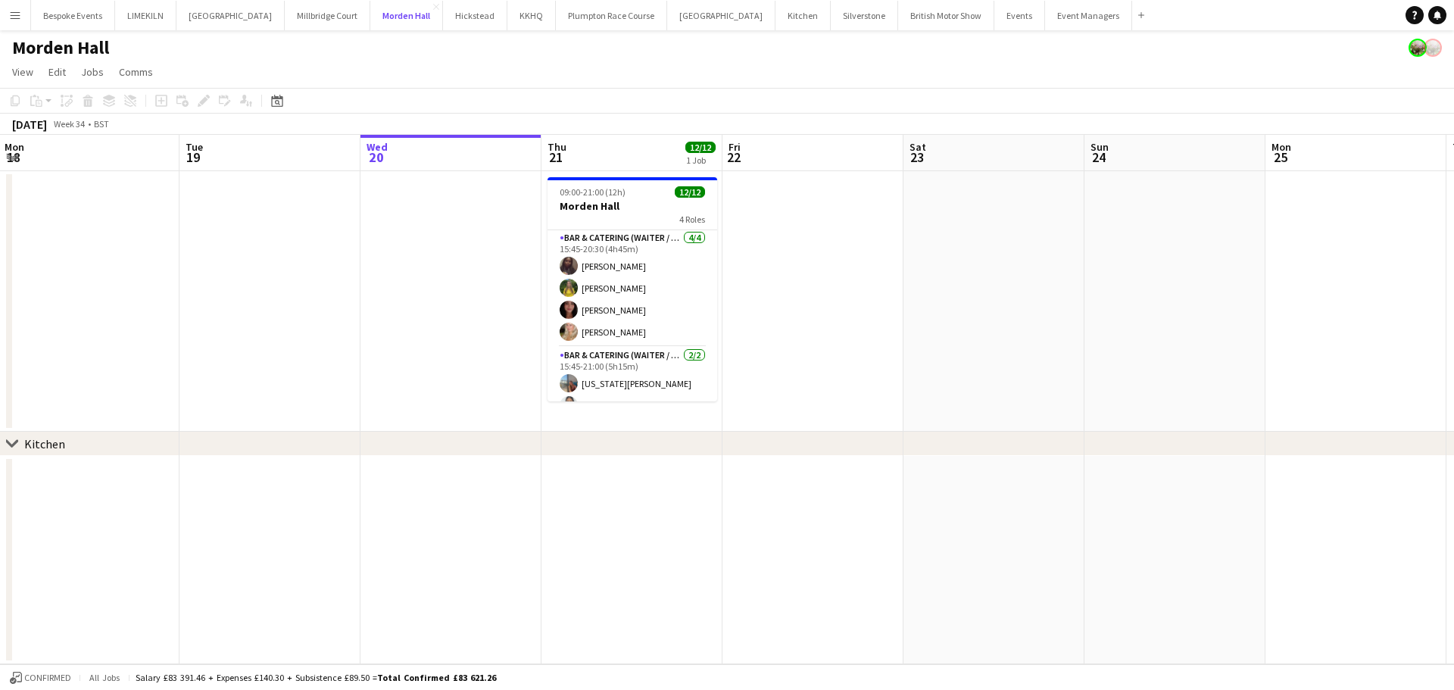
scroll to position [211, 0]
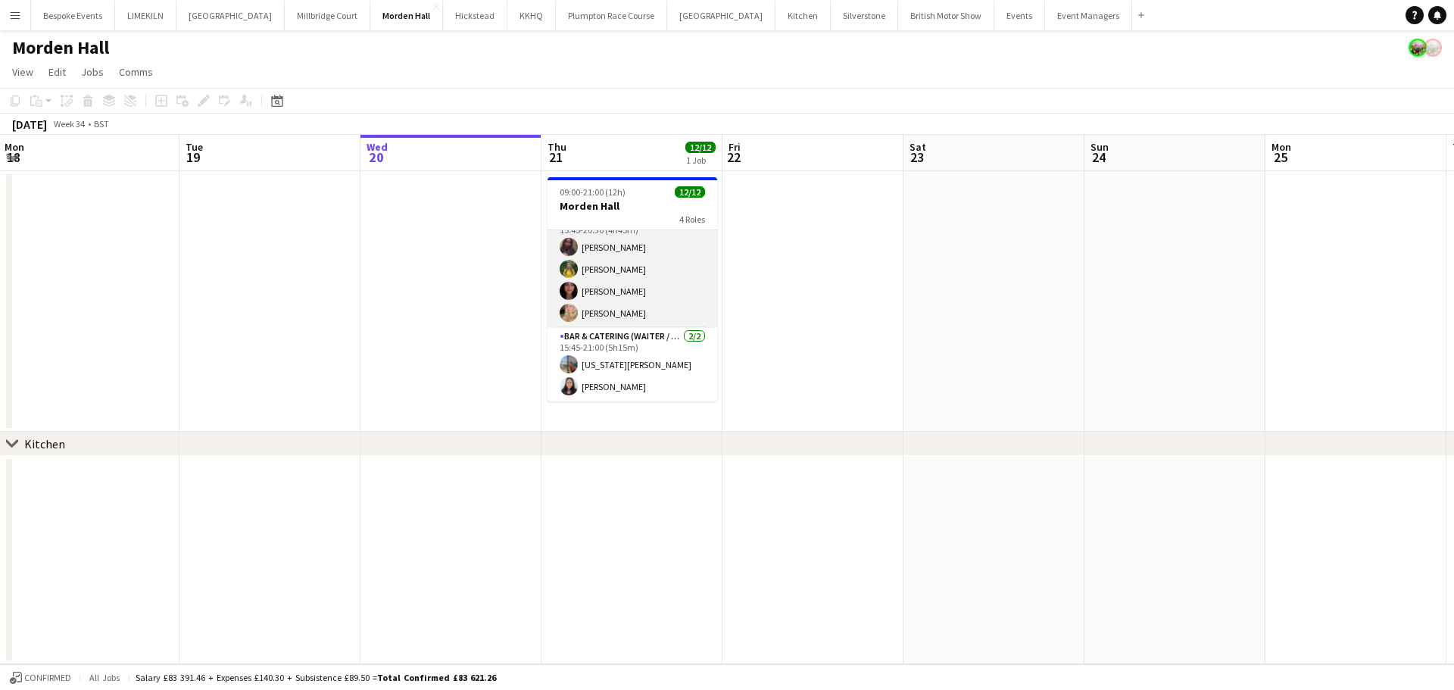
click at [648, 303] on app-card-role "Bar & Catering (Waiter / waitress) [DATE] 15:45-20:30 (4h45m) [PERSON_NAME] [PE…" at bounding box center [633, 269] width 170 height 117
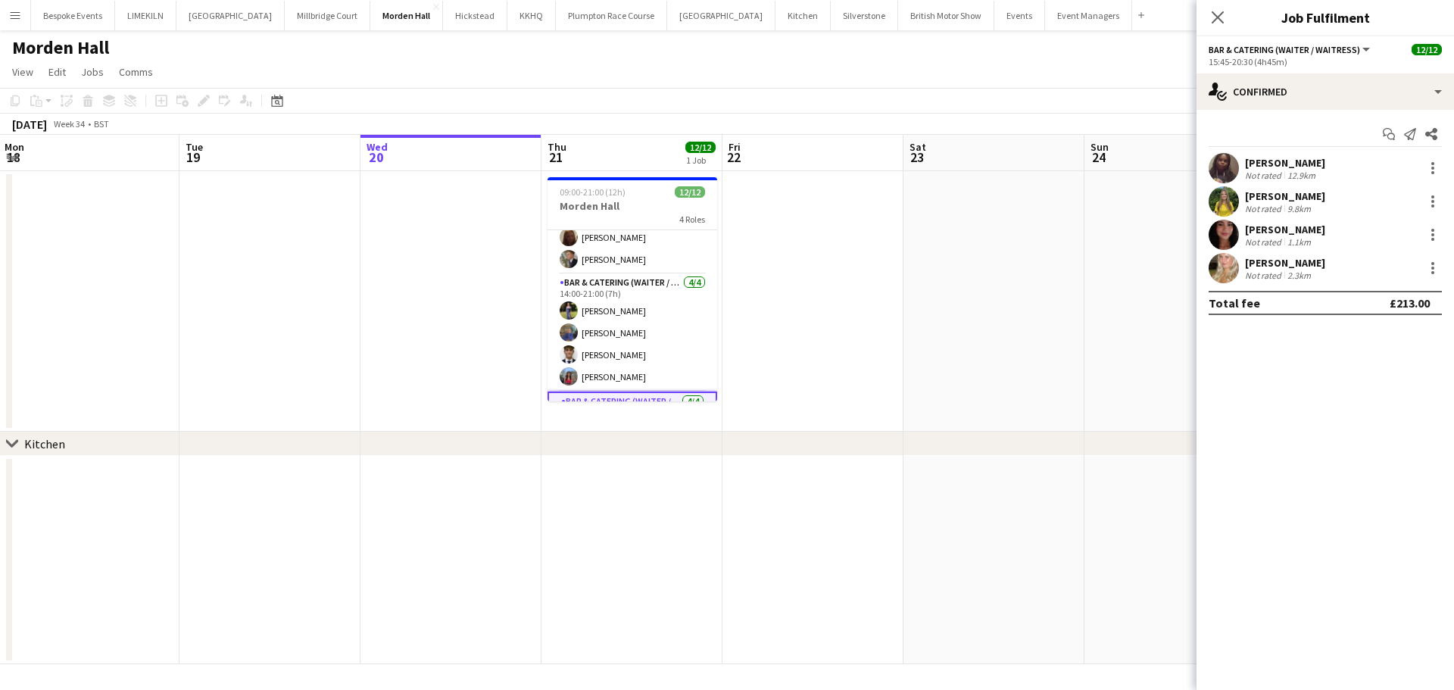
scroll to position [0, 0]
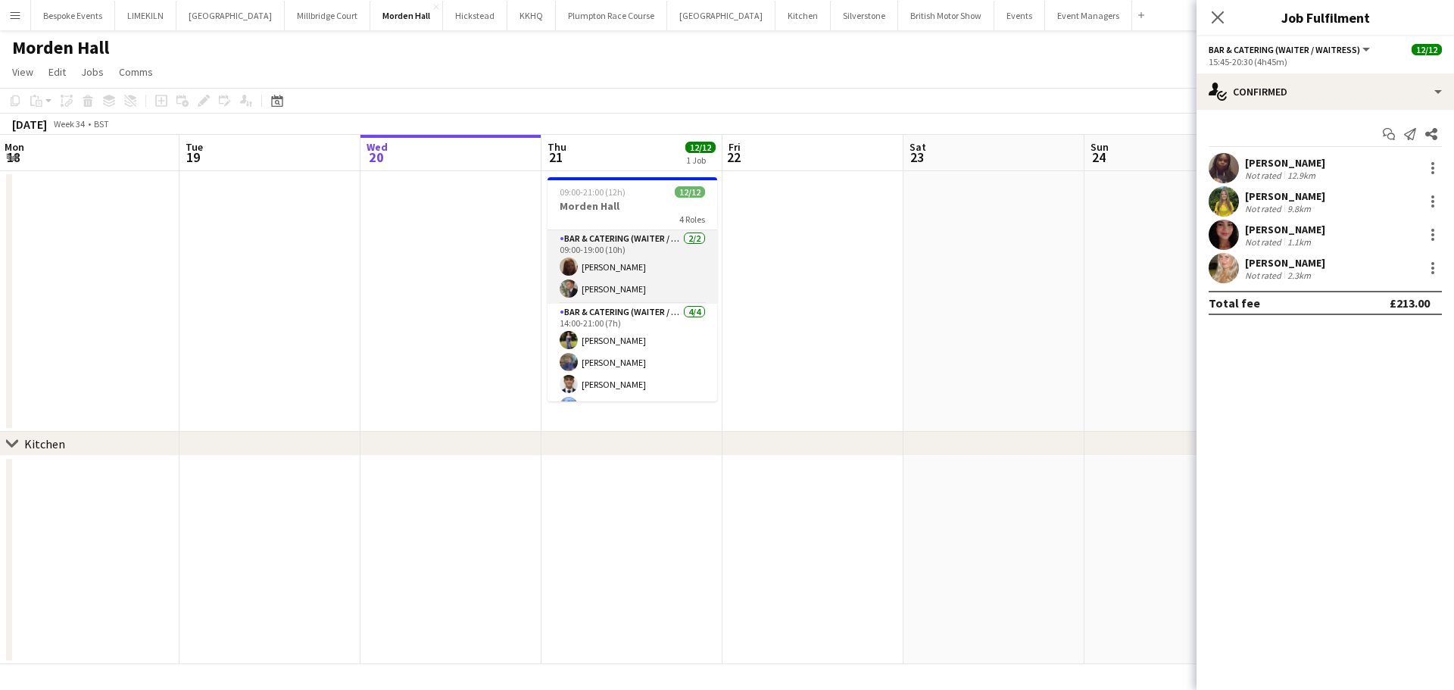
click at [649, 271] on app-card-role "Bar & Catering (Waiter / waitress) [DATE] 09:00-19:00 (10h) Maddie Leader [PERS…" at bounding box center [633, 266] width 170 height 73
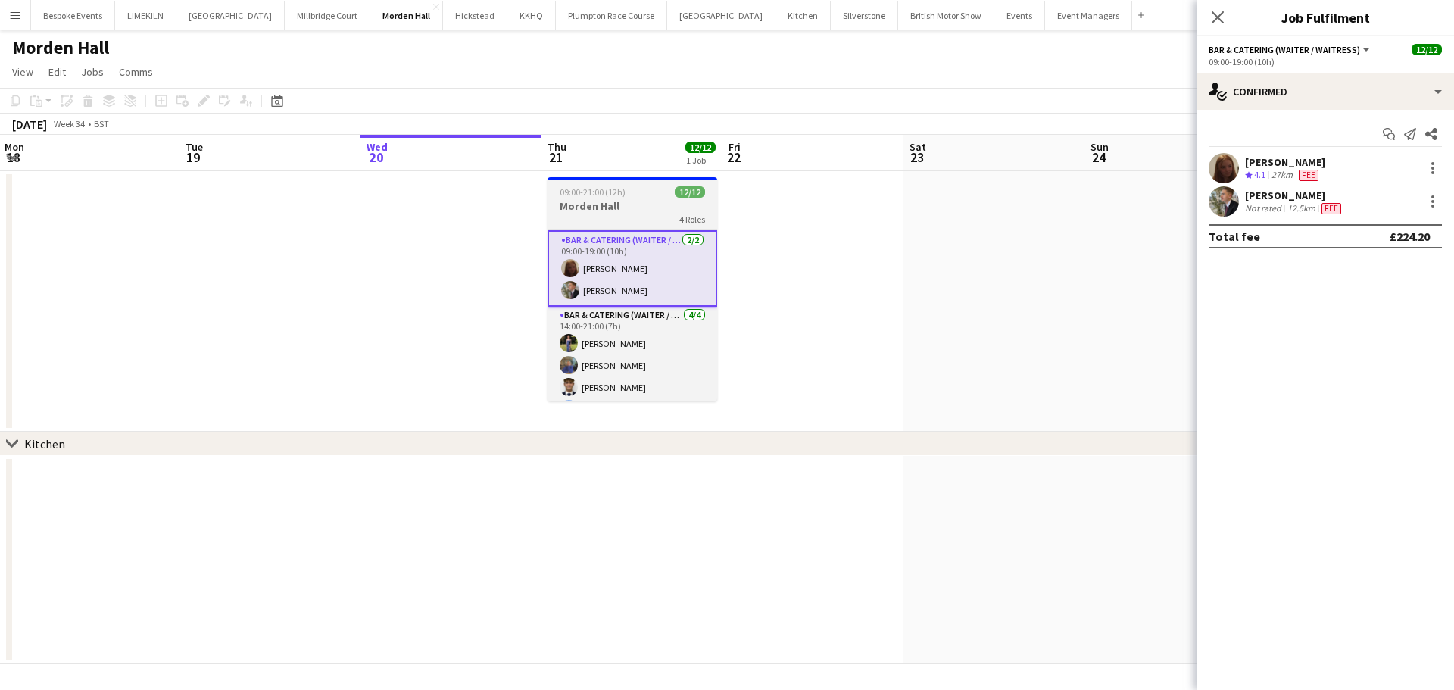
click at [641, 210] on h3 "Morden Hall" at bounding box center [633, 206] width 170 height 14
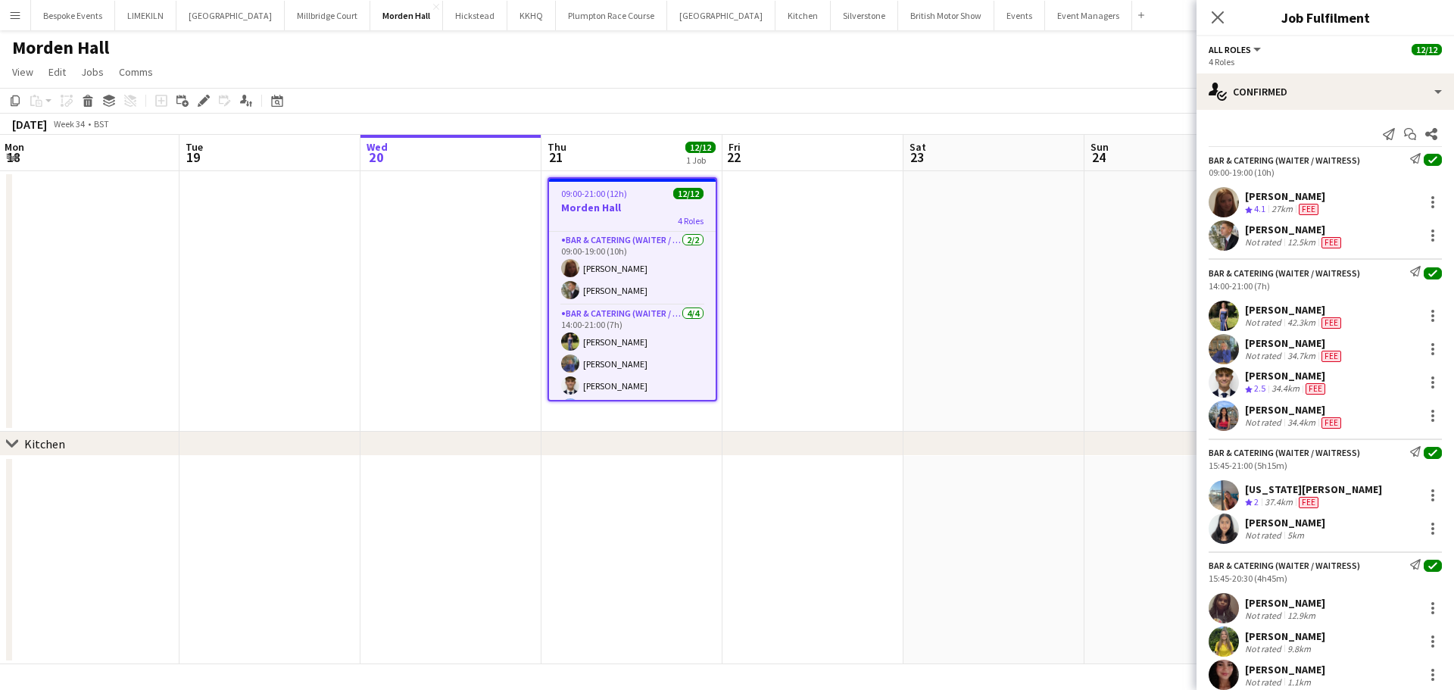
click at [1020, 317] on app-date-cell at bounding box center [993, 301] width 181 height 261
